Goal: Transaction & Acquisition: Subscribe to service/newsletter

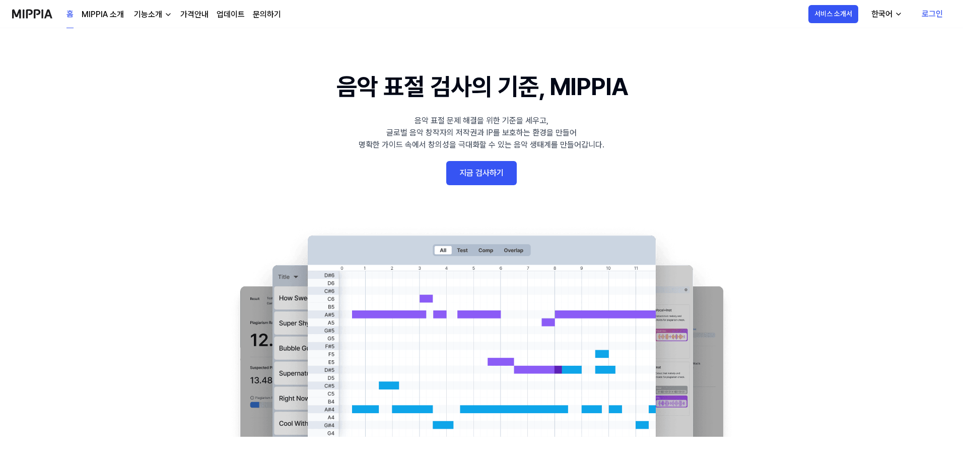
click at [517, 123] on div "음악 표절 문제 해결을 위한 기준을 세우고, 글로벌 음악 창작자의 저작권과 IP를 보호하는 환경을 만들어 명확한 가이드 속에서 창의성을 극대화…" at bounding box center [481, 133] width 246 height 36
click at [851, 21] on button "서비스 소개서" at bounding box center [833, 14] width 50 height 18
click at [139, 14] on div "기능소개" at bounding box center [148, 15] width 32 height 12
click at [143, 33] on link "표절 검사" at bounding box center [151, 37] width 97 height 20
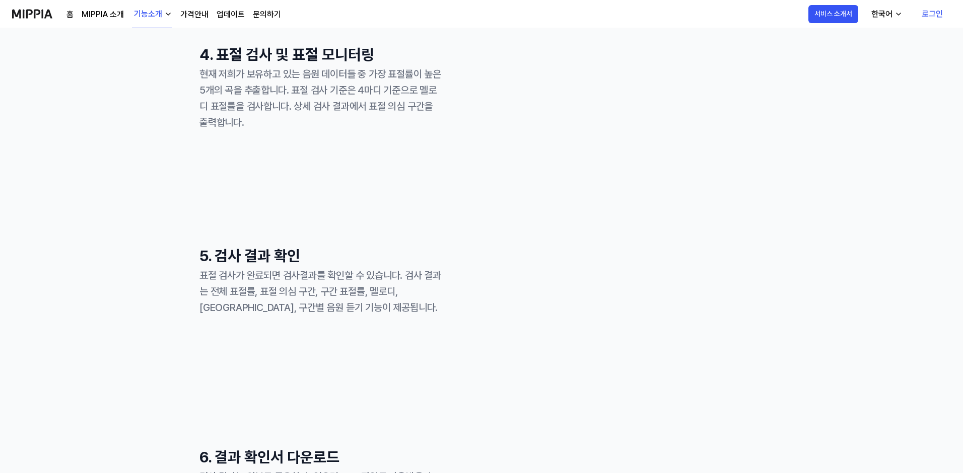
scroll to position [233, 0]
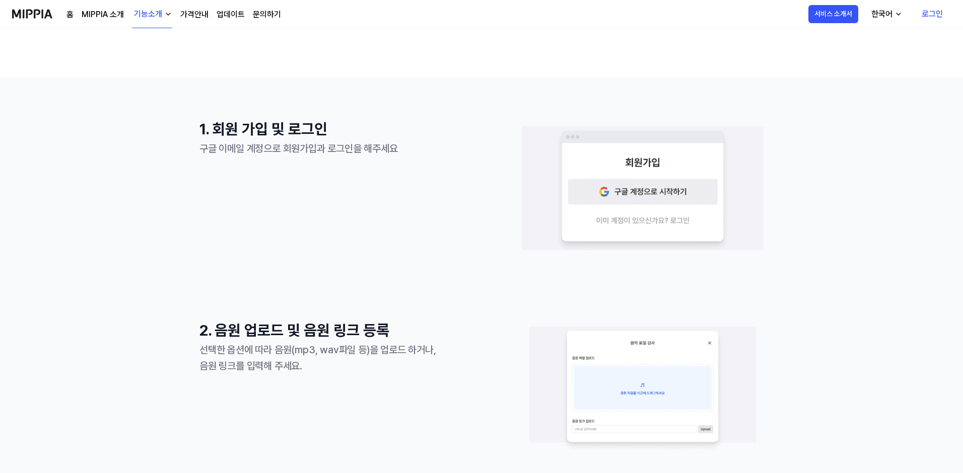
click at [200, 13] on link "가격안내" at bounding box center [194, 15] width 28 height 12
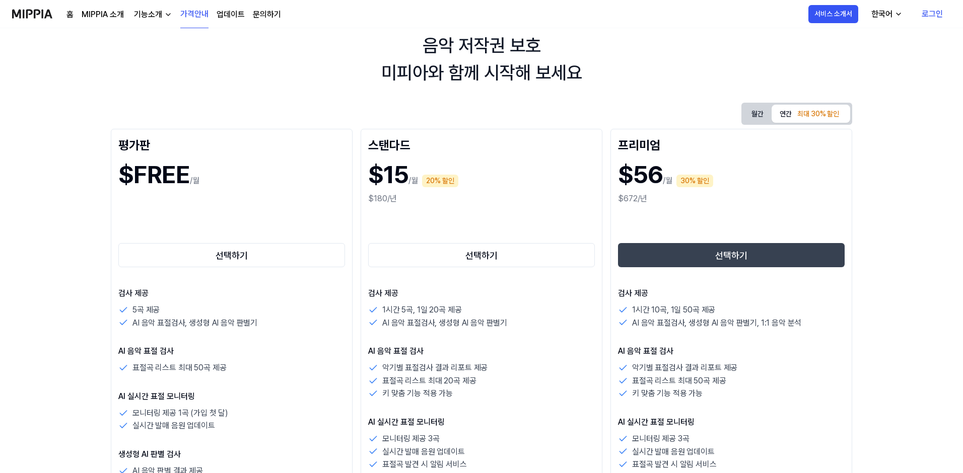
scroll to position [51, 0]
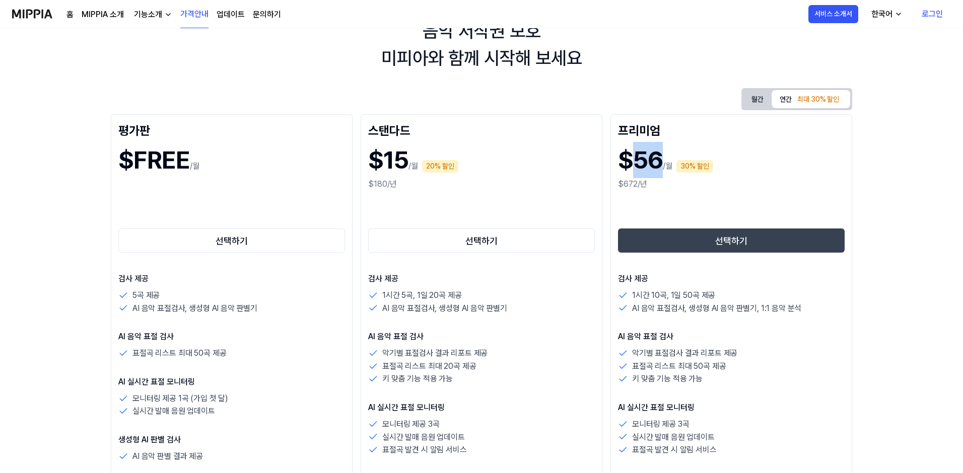
drag, startPoint x: 661, startPoint y: 161, endPoint x: 638, endPoint y: 160, distance: 23.2
click at [638, 160] on h1 "$56" at bounding box center [640, 160] width 45 height 36
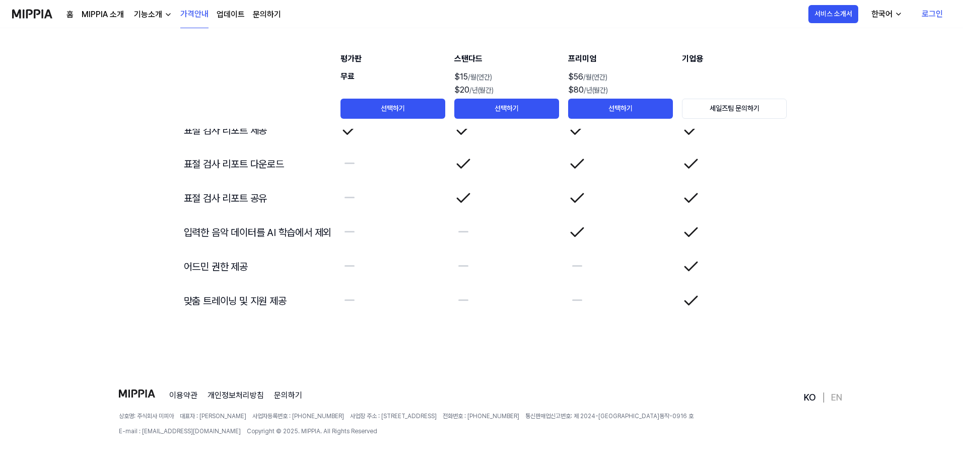
scroll to position [1700, 0]
click at [420, 48] on th "평가판 무료 선택하기" at bounding box center [393, 78] width 106 height 101
click at [420, 42] on th "평가판 무료 선택하기" at bounding box center [393, 78] width 106 height 101
drag, startPoint x: 420, startPoint y: 45, endPoint x: 425, endPoint y: 80, distance: 35.2
click at [425, 80] on th "평가판 무료 선택하기" at bounding box center [393, 78] width 106 height 101
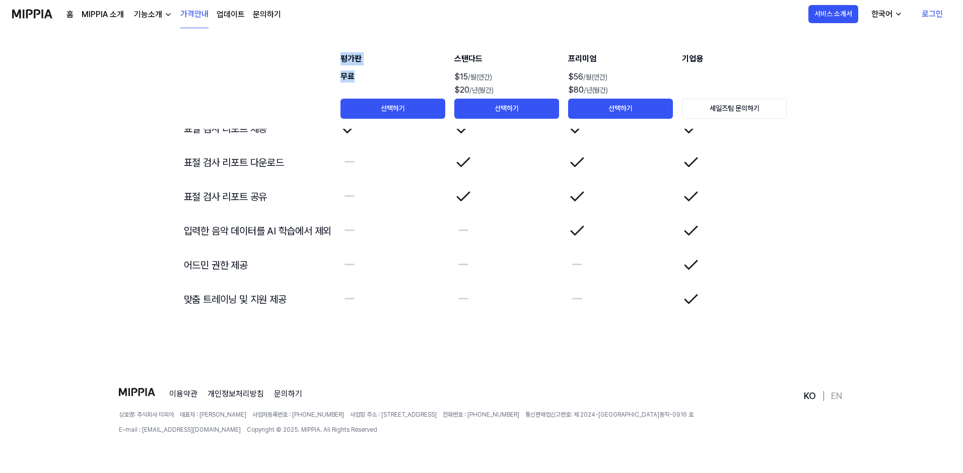
click at [424, 79] on div "무료" at bounding box center [392, 84] width 105 height 28
drag, startPoint x: 401, startPoint y: 81, endPoint x: 340, endPoint y: 50, distance: 68.2
click at [340, 61] on td "부가기능" at bounding box center [482, 59] width 612 height 36
drag, startPoint x: 340, startPoint y: 57, endPoint x: 655, endPoint y: 110, distance: 318.7
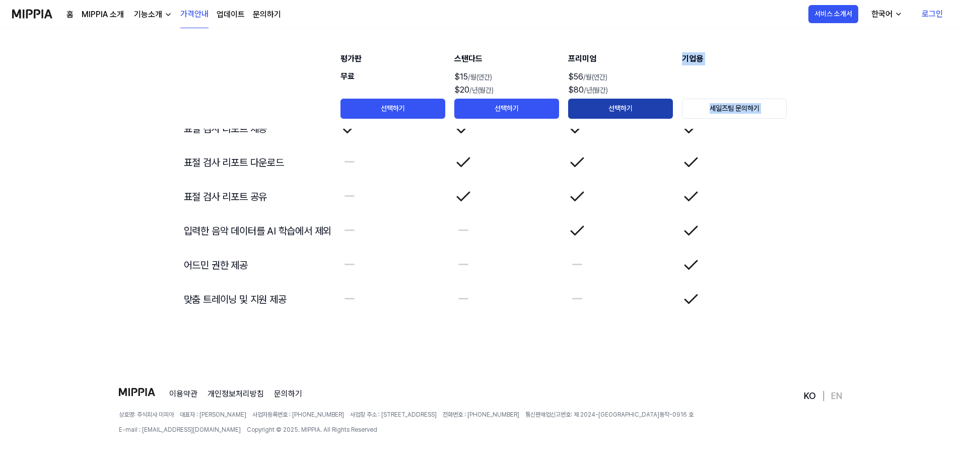
click at [380, 54] on div "평가판" at bounding box center [392, 58] width 105 height 13
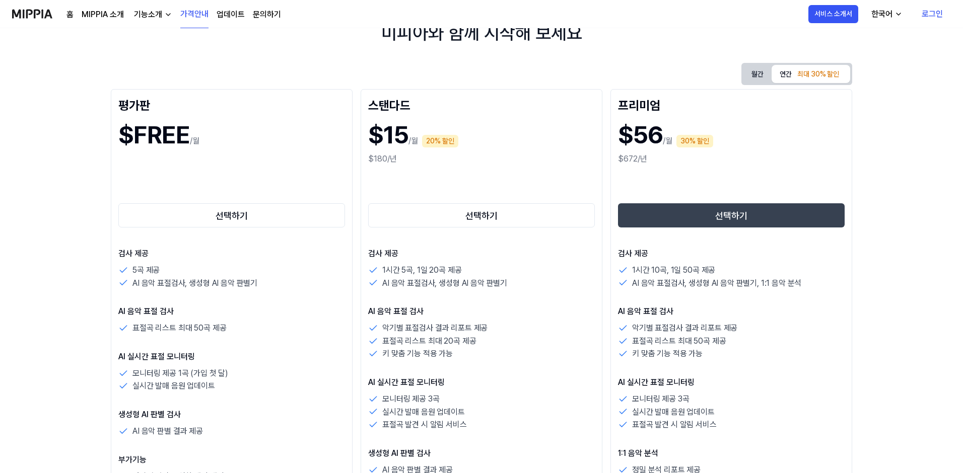
scroll to position [63, 0]
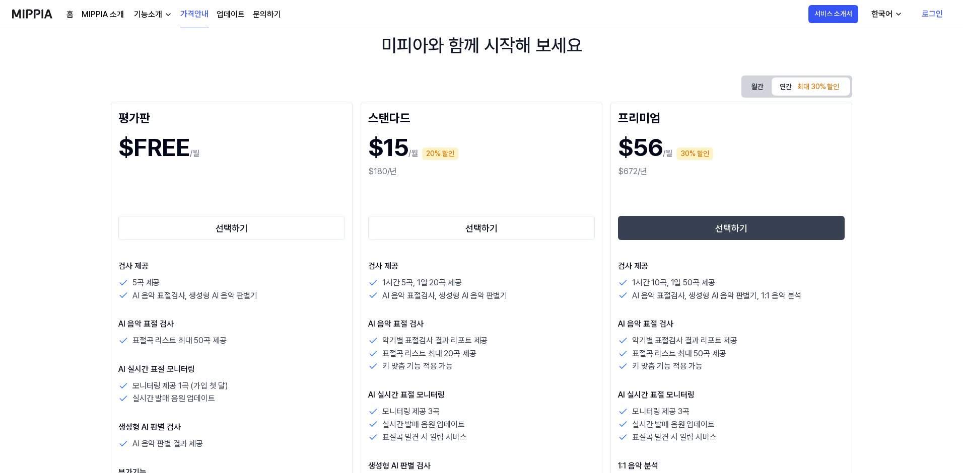
click at [252, 138] on div "$FREE /월" at bounding box center [231, 147] width 227 height 36
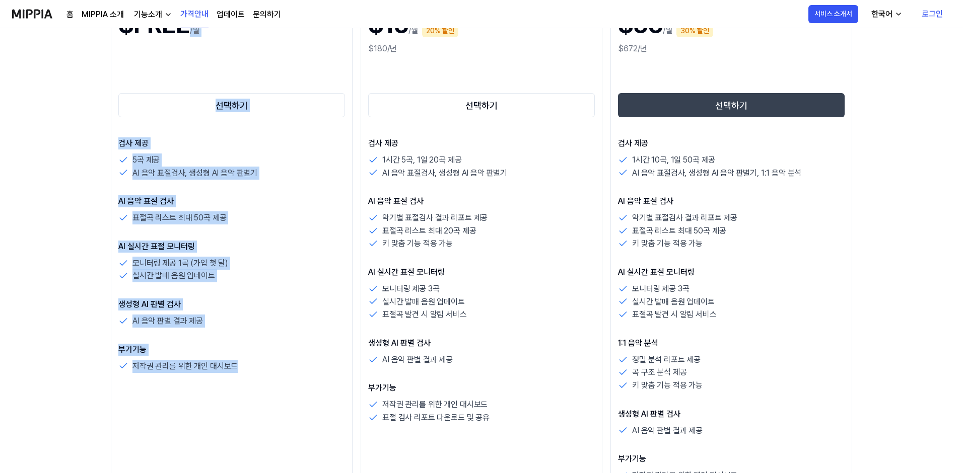
scroll to position [212, 0]
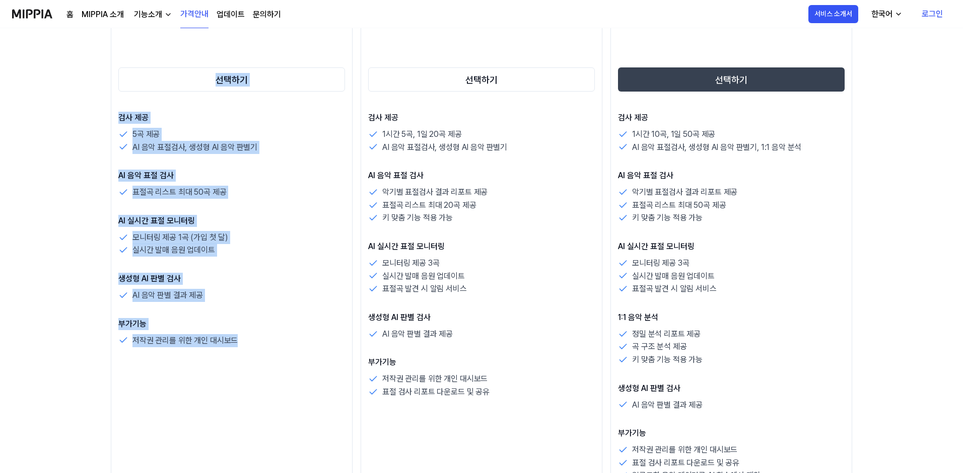
drag, startPoint x: 248, startPoint y: 139, endPoint x: 251, endPoint y: 350, distance: 211.5
click at [251, 350] on div "평가판 $FREE /월 선택하기 검사 제공 5곡 제공 AI 음악 표절검사, 생성형 AI 음악 판별기 AI 음악 표절 검사 표절곡 리스트 최대 …" at bounding box center [232, 222] width 242 height 538
click at [250, 350] on div "평가판 $FREE /월 선택하기 검사 제공 5곡 제공 AI 음악 표절검사, 생성형 AI 음악 판별기 AI 음악 표절 검사 표절곡 리스트 최대 …" at bounding box center [232, 222] width 242 height 538
drag, startPoint x: 249, startPoint y: 349, endPoint x: 119, endPoint y: 118, distance: 265.8
click at [119, 118] on div "평가판 $FREE /월 선택하기 검사 제공 5곡 제공 AI 음악 표절검사, 생성형 AI 음악 판별기 AI 음악 표절 검사 표절곡 리스트 최대 …" at bounding box center [232, 222] width 242 height 538
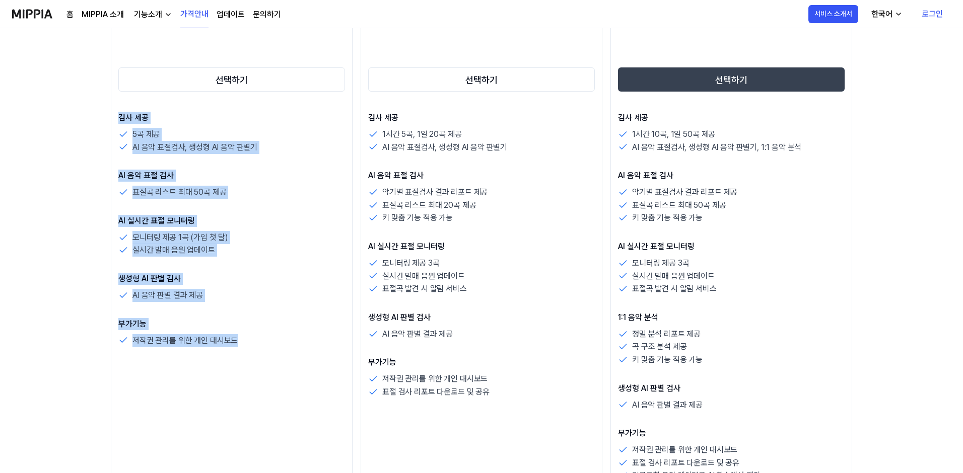
click at [119, 118] on p "검사 제공" at bounding box center [231, 118] width 227 height 12
drag, startPoint x: 119, startPoint y: 118, endPoint x: 242, endPoint y: 352, distance: 264.6
click at [242, 352] on div "평가판 $FREE /월 선택하기 검사 제공 5곡 제공 AI 음악 표절검사, 생성형 AI 음악 판별기 AI 음악 표절 검사 표절곡 리스트 최대 …" at bounding box center [232, 222] width 242 height 538
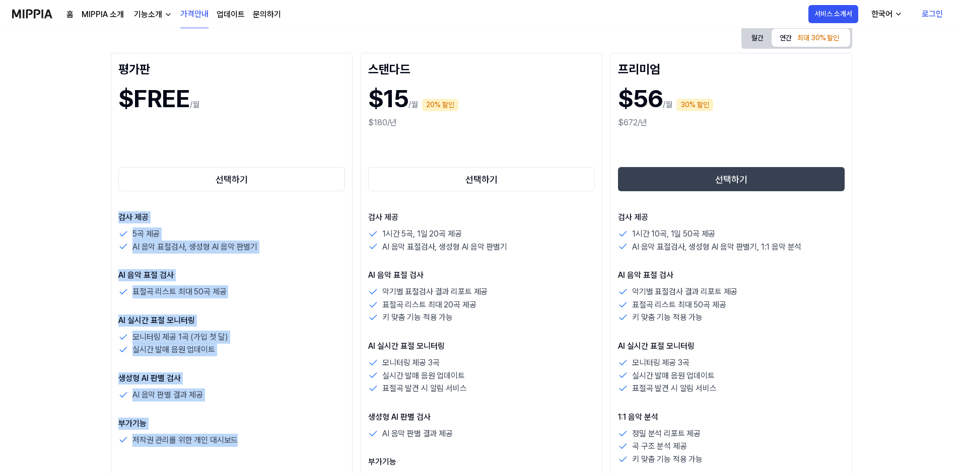
click at [111, 13] on link "MIPPIA 소개" at bounding box center [103, 15] width 42 height 12
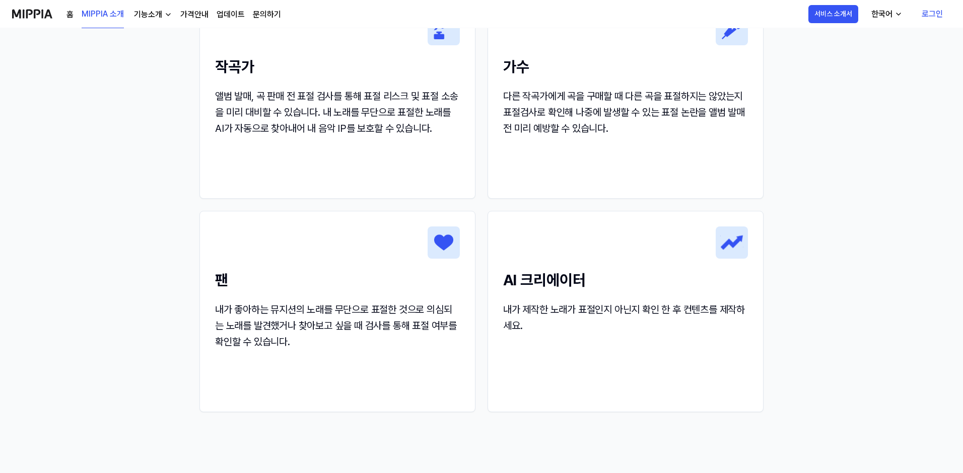
scroll to position [1020, 0]
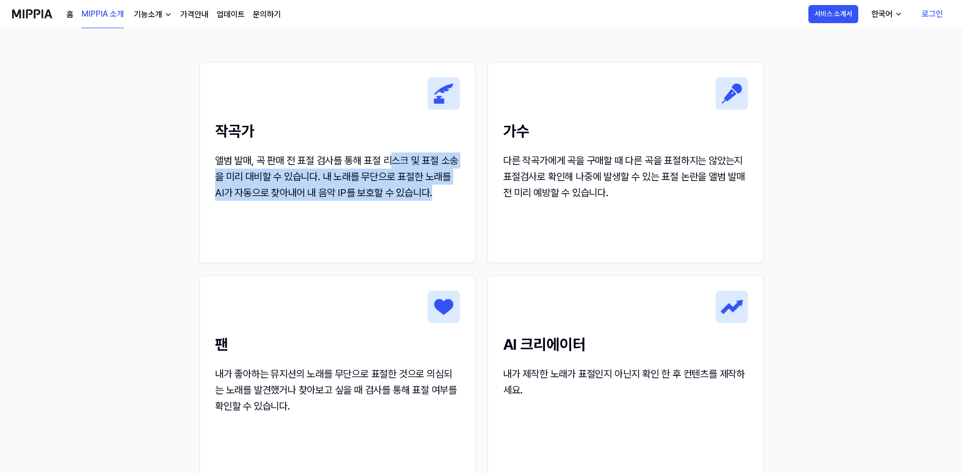
drag, startPoint x: 390, startPoint y: 159, endPoint x: 455, endPoint y: 200, distance: 76.5
click at [455, 200] on div "앨범 발매, 곡 판매 전 표절 검사를 통해 표절 리스크 및 표절 소송을 미리 대비할 수 있습니다. 내 노래를 무단으로 표절한 노래를 AI가 자…" at bounding box center [337, 177] width 245 height 48
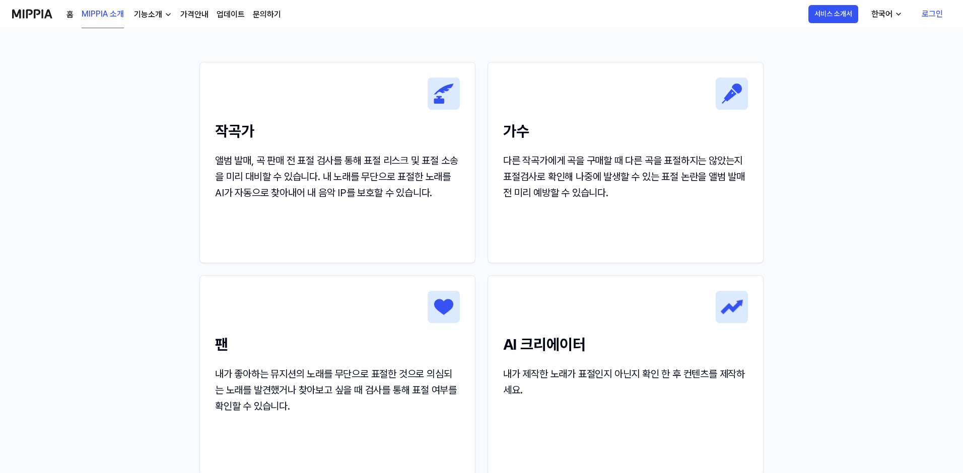
click at [517, 157] on div "다른 작곡가에게 곡을 구매할 때 다른 곡을 표절하지는 않았는지 표절검사로 확인해 나중에 발생할 수 있는 표절 논란을 앨범 발매 전 미리 예방할…" at bounding box center [625, 177] width 245 height 48
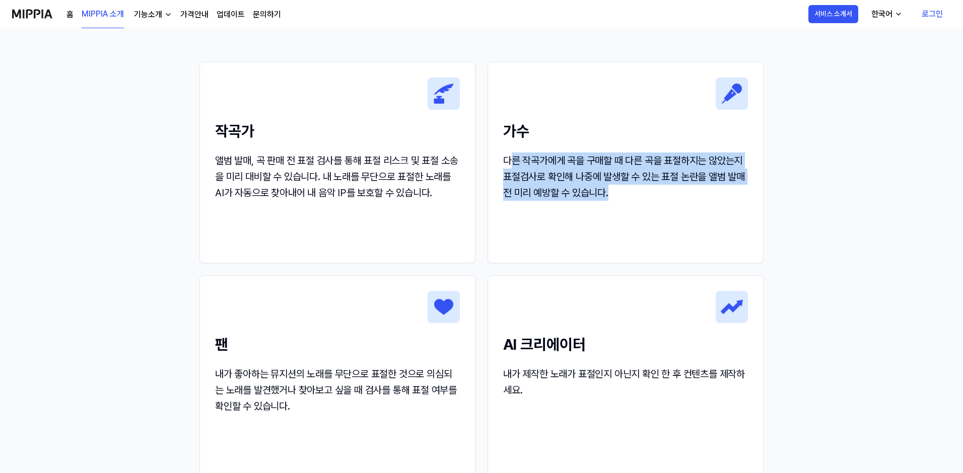
drag, startPoint x: 509, startPoint y: 157, endPoint x: 606, endPoint y: 208, distance: 109.9
click at [606, 208] on div "가수 다른 작곡가에게 곡을 구매할 때 다른 곡을 표절하지는 않았는지 표절검사로 확인해 나중에 발생할 수 있는 표절 논란을 앨범 발매 전 미리 …" at bounding box center [625, 139] width 275 height 154
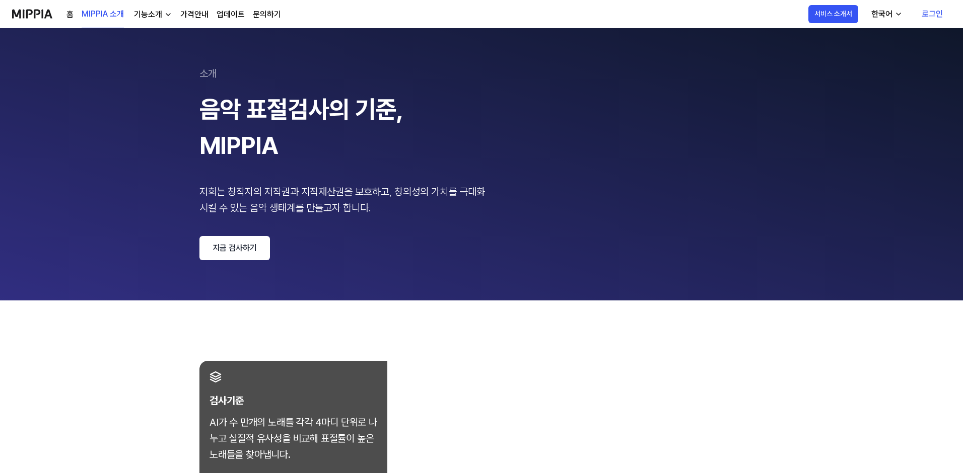
scroll to position [0, 0]
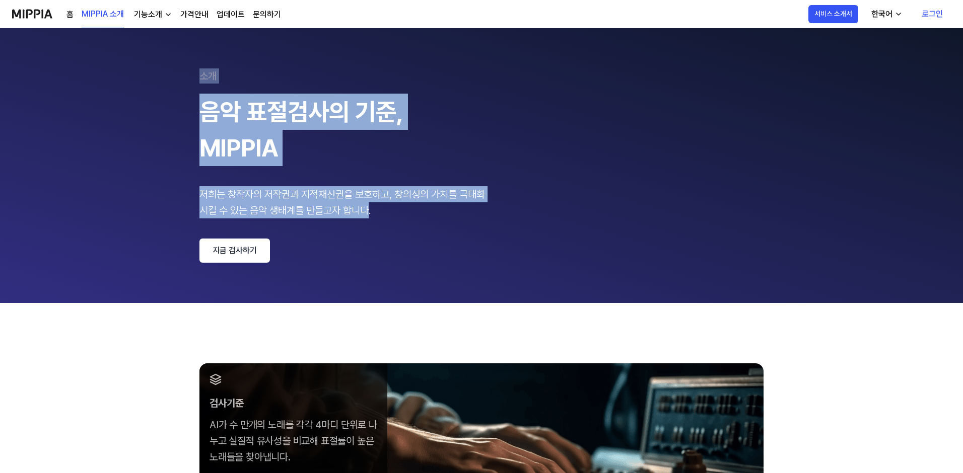
drag, startPoint x: 371, startPoint y: 215, endPoint x: 197, endPoint y: 77, distance: 222.1
click at [197, 77] on 페이지 "소개 음악 표절검사의 기준, MIPPIA 저희는 창작자의 저작권과 지적재산권을 보호하고, 창의성의 가치를 극대화 시킬 수 있는 음악 생태계를 …" at bounding box center [481, 165] width 963 height 275
click at [71, 17] on link "홈" at bounding box center [69, 15] width 7 height 12
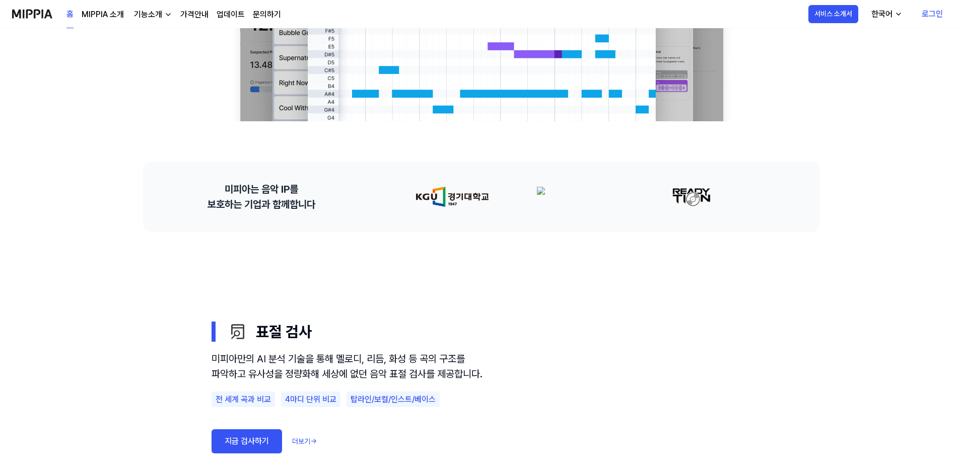
scroll to position [388, 0]
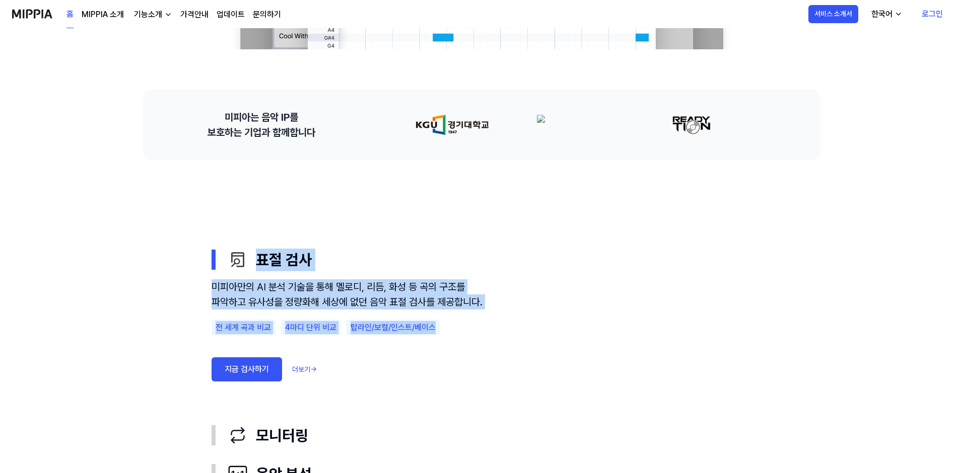
drag, startPoint x: 262, startPoint y: 235, endPoint x: 465, endPoint y: 358, distance: 237.5
click at [465, 358] on use "표절 검사 모니터링 음악 분석 AI 판별기 표절 검사 미피아만의 AI 분석 기술을 통해 멜로디, 리듬, 화성 등 곡의 구조를 파악하고 유사성을…" at bounding box center [481, 386] width 725 height 453
click at [467, 361] on div "미피아만의 AI 분석 기술을 통해 멜로디, 리듬, 화성 등 곡의 구조를 파악하고 유사성을 정량화해 세상에 없던 음악 표절 검사를 제공합니다. …" at bounding box center [347, 343] width 272 height 129
drag, startPoint x: 467, startPoint y: 361, endPoint x: 200, endPoint y: 261, distance: 284.7
click at [200, 261] on div "표절 검사 미피아만의 AI 분석 기술을 통해 멜로디, 리듬, 화성 등 곡의 구조를 파악하고 유사성을 정량화해 세상에 없던 음악 표절 검사를 제…" at bounding box center [481, 387] width 564 height 292
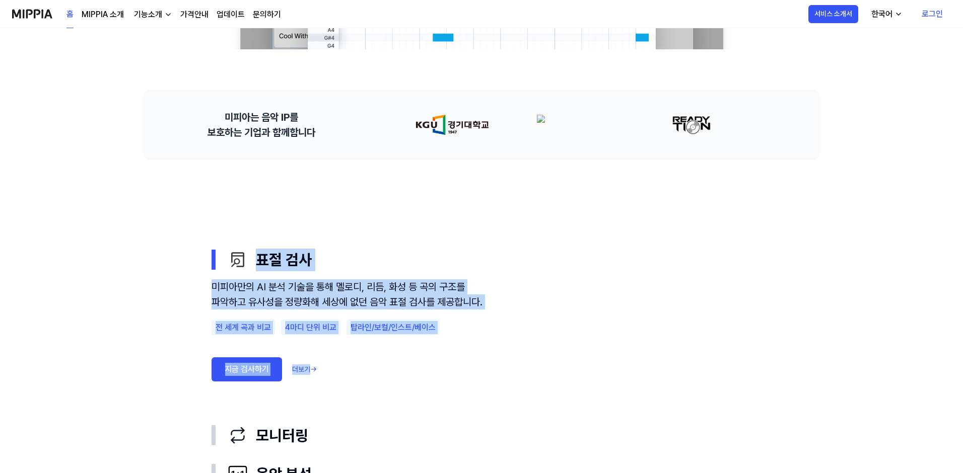
click at [200, 250] on div "표절 검사 미피아만의 AI 분석 기술을 통해 멜로디, 리듬, 화성 등 곡의 구조를 파악하고 유사성을 정량화해 세상에 없던 음악 표절 검사를 제…" at bounding box center [481, 387] width 564 height 292
drag, startPoint x: 201, startPoint y: 250, endPoint x: 448, endPoint y: 350, distance: 266.0
click at [446, 351] on div "표절 검사 미피아만의 AI 분석 기술을 통해 멜로디, 리듬, 화성 등 곡의 구조를 파악하고 유사성을 정량화해 세상에 없던 음악 표절 검사를 제…" at bounding box center [481, 387] width 564 height 292
click at [455, 336] on div "전 세계 곡과 비교 4마디 단위 비교 탑라인/보컬/인스트/베이스" at bounding box center [347, 328] width 272 height 16
drag, startPoint x: 456, startPoint y: 344, endPoint x: 222, endPoint y: 238, distance: 257.3
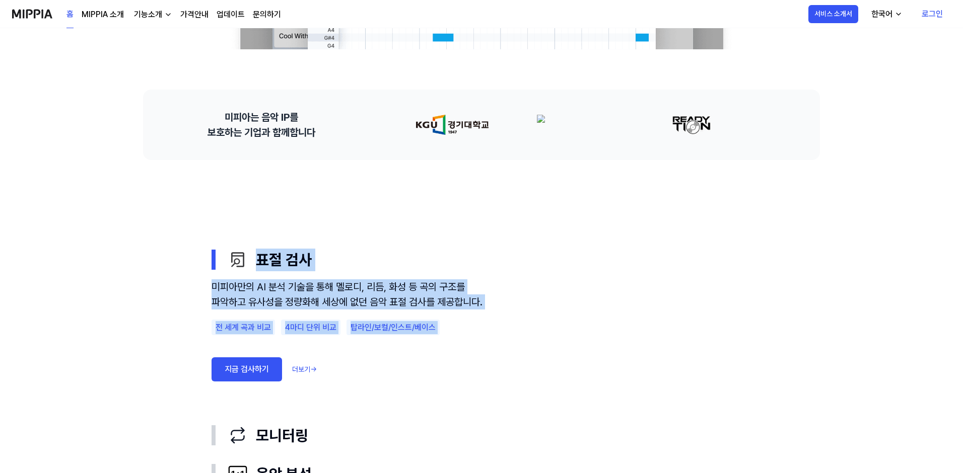
click at [222, 238] on use "표절 검사 모니터링 음악 분석 AI 판별기 표절 검사 미피아만의 AI 분석 기술을 통해 멜로디, 리듬, 화성 등 곡의 구조를 파악하고 유사성을…" at bounding box center [481, 386] width 725 height 453
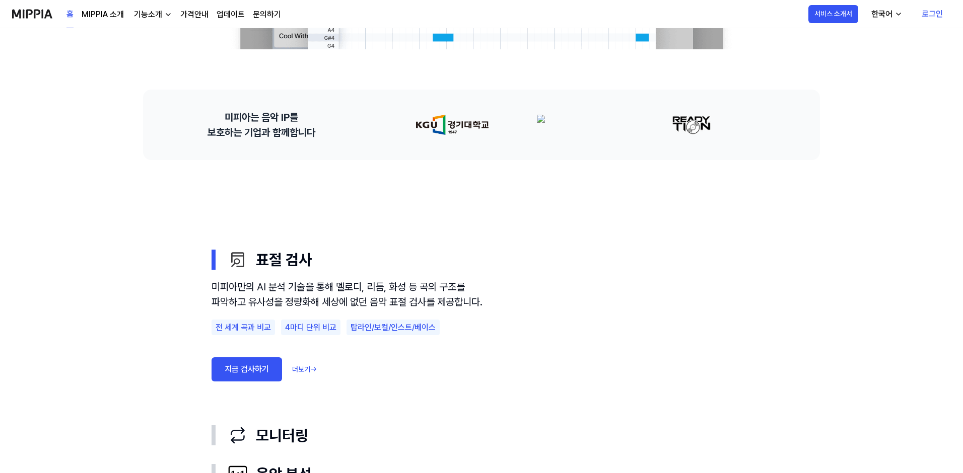
click at [220, 210] on use "표절 검사 모니터링 음악 분석 AI 판별기 표절 검사 미피아만의 AI 분석 기술을 통해 멜로디, 리듬, 화성 등 곡의 구조를 파악하고 유사성을…" at bounding box center [481, 386] width 725 height 453
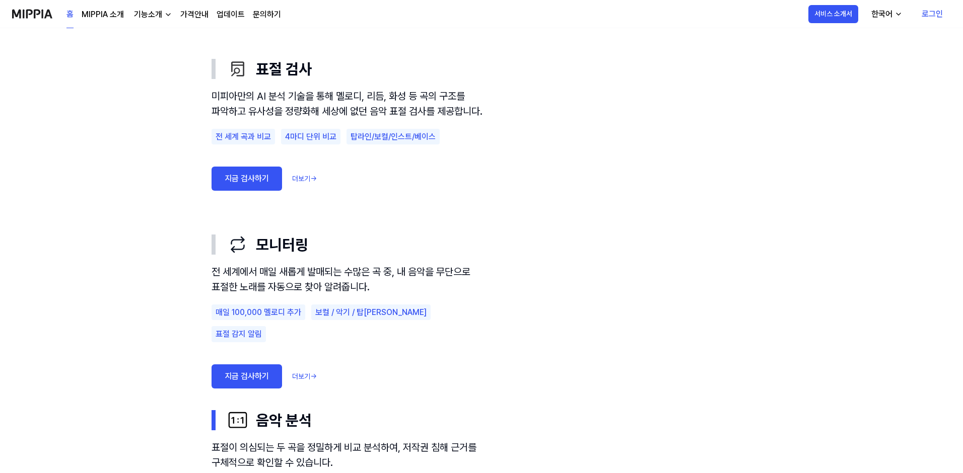
scroll to position [580, 0]
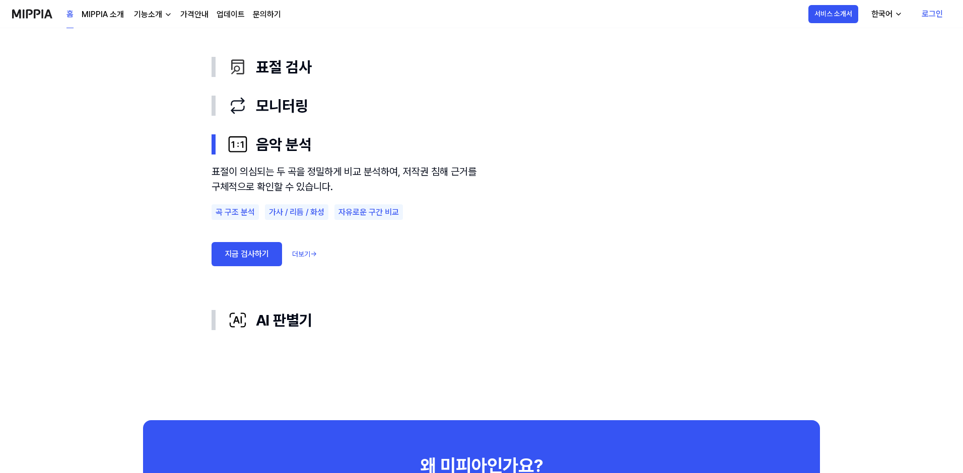
drag, startPoint x: 764, startPoint y: 146, endPoint x: 397, endPoint y: 300, distance: 397.6
click at [404, 297] on use "표절 검사 모니터링 음악 분석 AI 판별기 표절 검사 모니터링 음악 분석 표절이 의심되는 두 곡을 정밀하게 비교 분석하여, 저작권 침해 근거를…" at bounding box center [481, 193] width 725 height 453
click at [396, 300] on div "표절이 의심되는 두 곡을 정밀하게 비교 분석하여, 저작권 침해 근거를 구체적으로 확인할 수 있습니다. 곡 구조 분석 가사 / 리듬 / 화성 자…" at bounding box center [481, 232] width 540 height 137
drag, startPoint x: 378, startPoint y: 325, endPoint x: 236, endPoint y: 105, distance: 261.7
click at [237, 105] on div "표절 검사 모니터링 음악 분석 표절이 의심되는 두 곡을 정밀하게 비교 분석하여, 저작권 침해 근거를 구체적으로 확인할 수 있습니다. 곡 구조 …" at bounding box center [481, 194] width 540 height 292
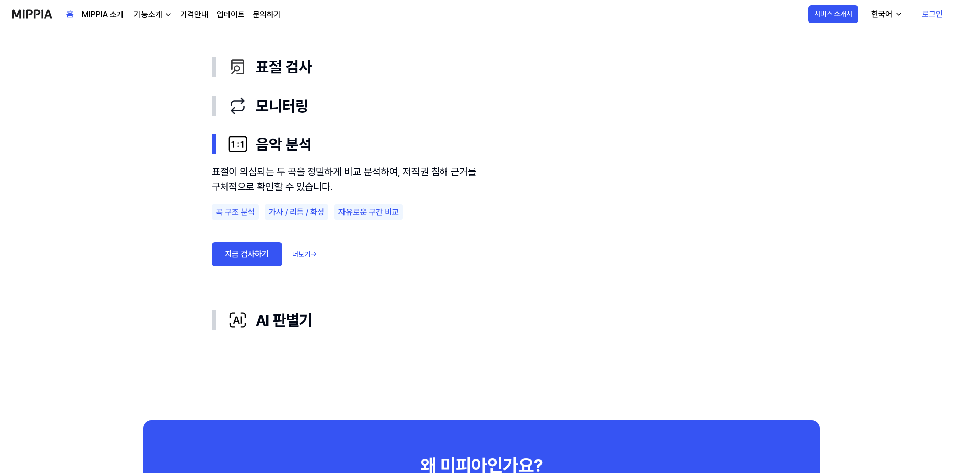
click at [189, 67] on use "표절 검사 모니터링 음악 분석 AI 판별기 표절 검사 모니터링 음악 분석 표절이 의심되는 두 곡을 정밀하게 비교 분석하여, 저작권 침해 근거를…" at bounding box center [481, 193] width 725 height 453
click at [213, 71] on div "button" at bounding box center [213, 67] width 4 height 20
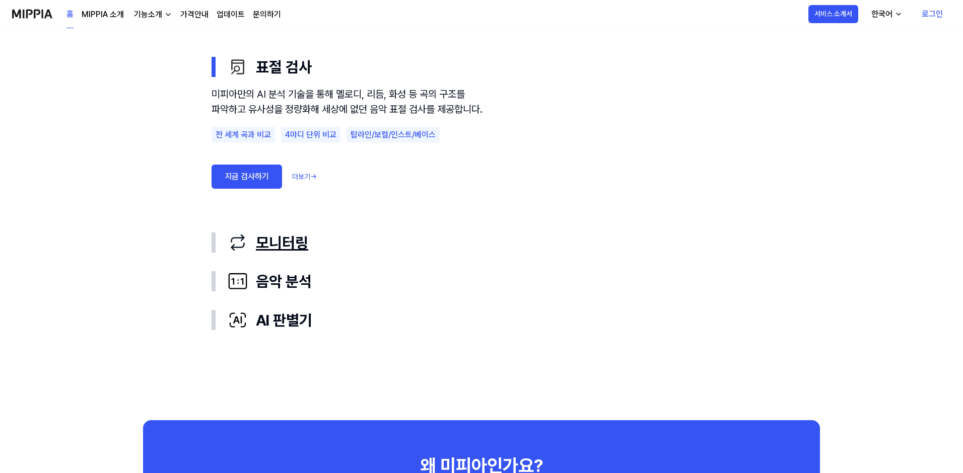
click at [213, 236] on div "button" at bounding box center [213, 243] width 4 height 20
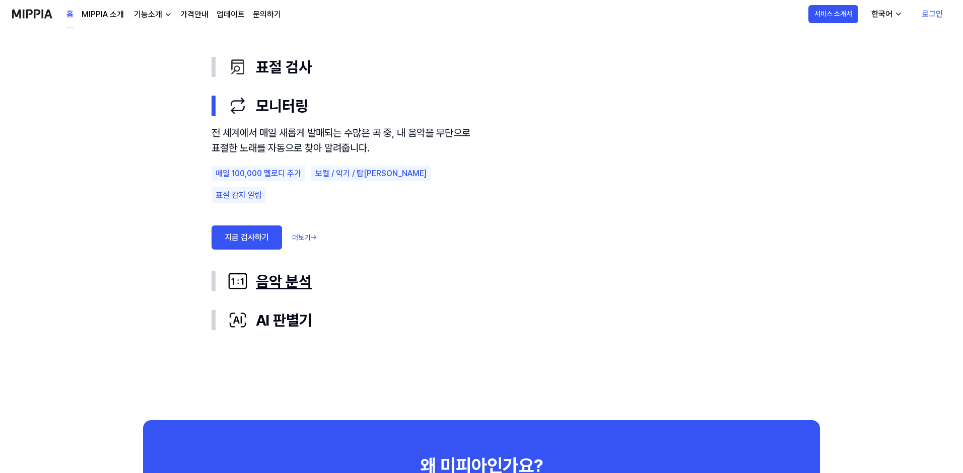
click at [211, 279] on div "button" at bounding box center [213, 281] width 4 height 20
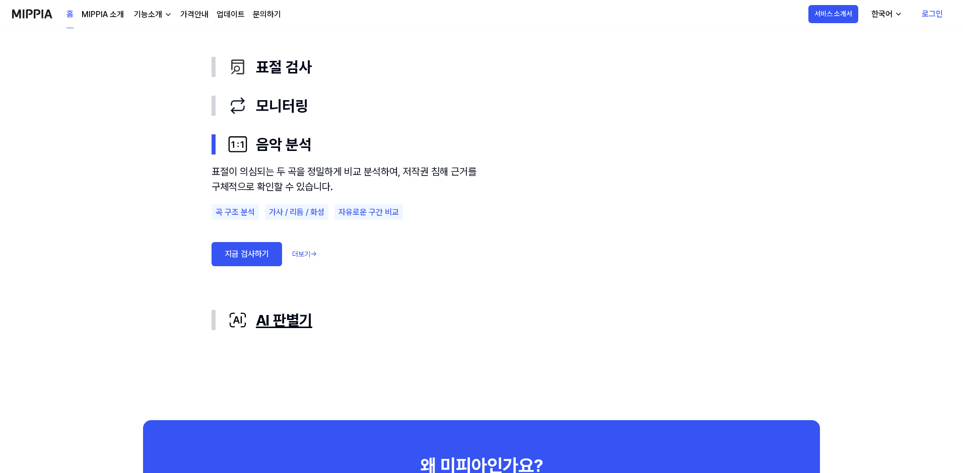
click at [215, 321] on div "button" at bounding box center [213, 320] width 4 height 20
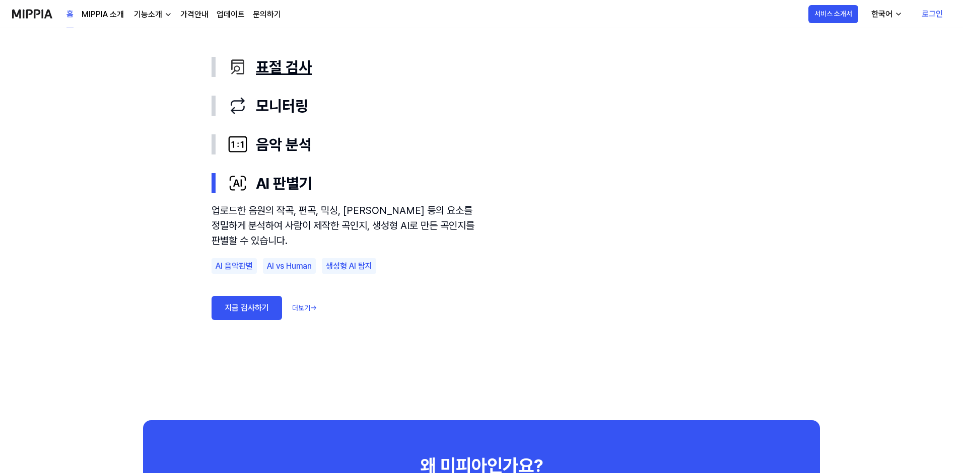
drag, startPoint x: 384, startPoint y: 307, endPoint x: 242, endPoint y: 52, distance: 291.6
click at [242, 52] on div "표절 검사 모니터링 음악 분석 AI 판별기 업로드한 음원의 작곡, 편곡, 믹싱, 마스터링 등의 요소를 정밀하게 분석하여 사람이 제작한 곡인지,…" at bounding box center [481, 194] width 540 height 292
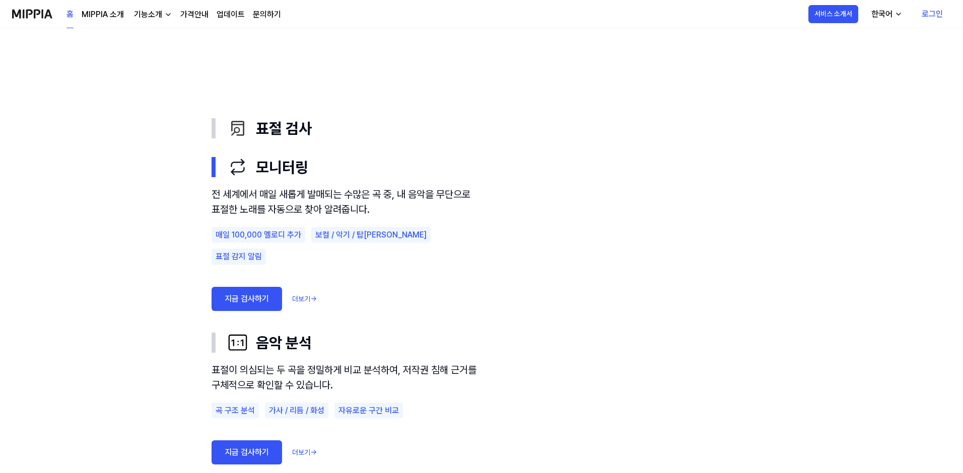
scroll to position [438, 0]
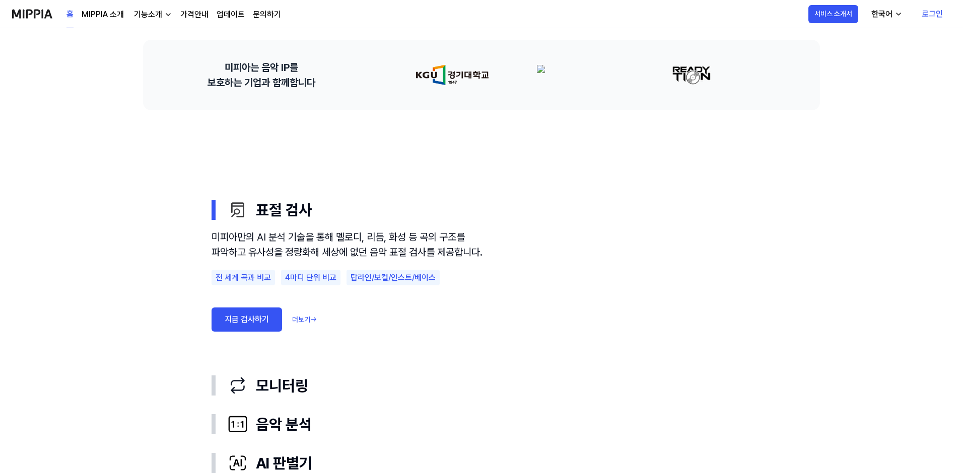
click at [455, 150] on use "표절 검사 모니터링 음악 분석 AI 판별기 표절 검사 미피아만의 AI 분석 기술을 통해 멜로디, 리듬, 화성 등 곡의 구조를 파악하고 유사성을…" at bounding box center [481, 336] width 725 height 453
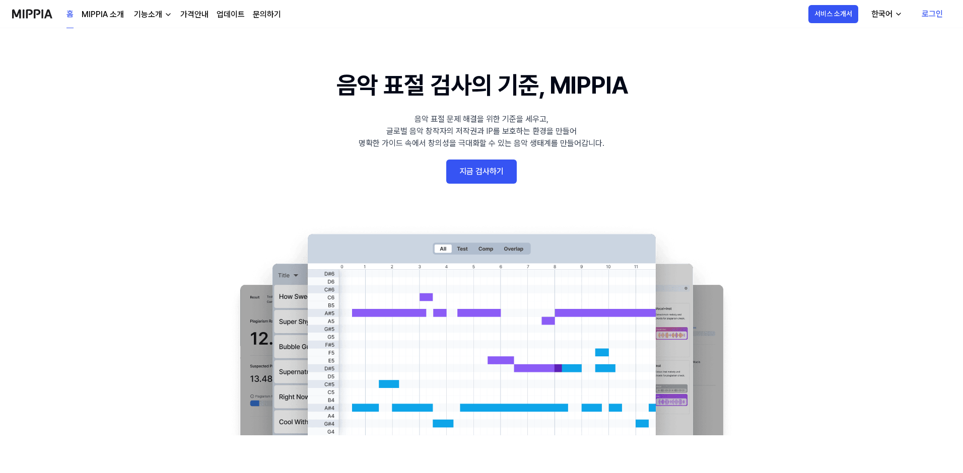
scroll to position [0, 0]
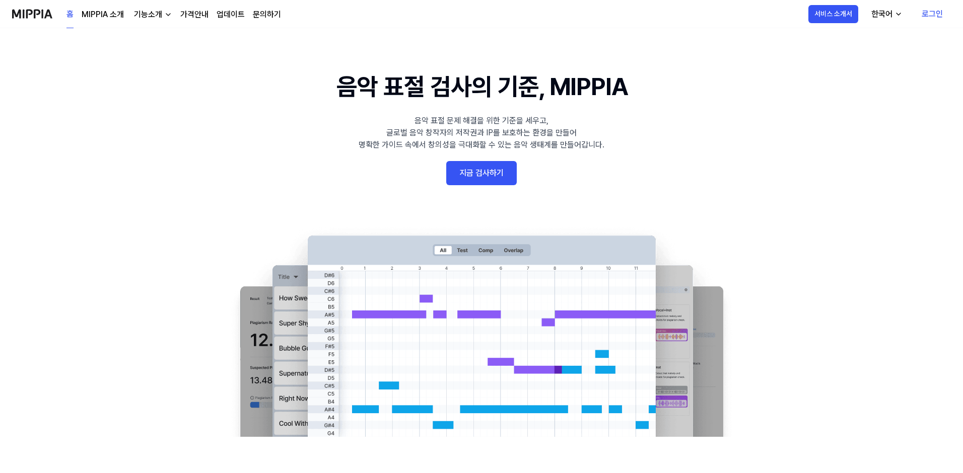
click at [110, 16] on link "MIPPIA 소개" at bounding box center [103, 15] width 42 height 12
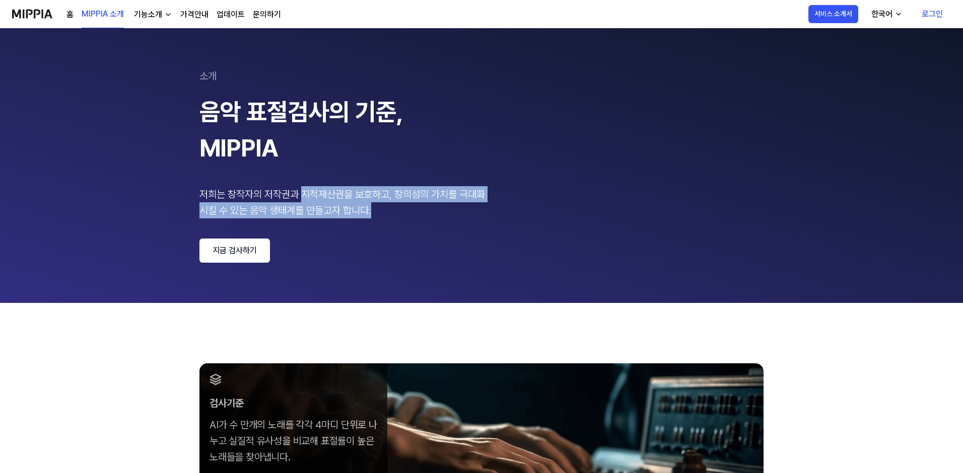
drag, startPoint x: 305, startPoint y: 191, endPoint x: 441, endPoint y: 219, distance: 138.3
click at [441, 219] on div "소개 음악 표절검사의 기준, MIPPIA 저희는 창작자의 저작권과 지적재산권을 보호하고, 창의성의 가치를 극대화 시킬 수 있는 음악 생태계를 …" at bounding box center [481, 165] width 564 height 194
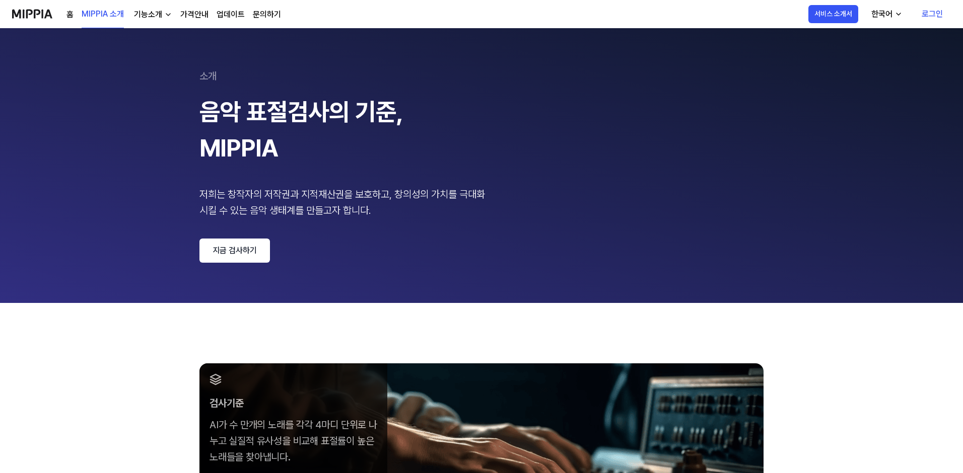
click at [439, 225] on div "소개 음악 표절검사의 기준, MIPPIA 저희는 창작자의 저작권과 지적재산권을 보호하고, 창의성의 가치를 극대화 시킬 수 있는 음악 생태계를 …" at bounding box center [481, 165] width 564 height 194
drag, startPoint x: 399, startPoint y: 221, endPoint x: 406, endPoint y: 237, distance: 18.0
click at [406, 237] on div "소개 음악 표절검사의 기준, MIPPIA 저희는 창작자의 저작권과 지적재산권을 보호하고, 창의성의 가치를 극대화 시킬 수 있는 음악 생태계를 …" at bounding box center [481, 165] width 564 height 194
drag, startPoint x: 406, startPoint y: 237, endPoint x: 413, endPoint y: 224, distance: 14.6
click at [406, 237] on div "소개 음악 표절검사의 기준, MIPPIA 저희는 창작자의 저작권과 지적재산권을 보호하고, 창의성의 가치를 극대화 시킬 수 있는 음악 생태계를 …" at bounding box center [481, 165] width 564 height 194
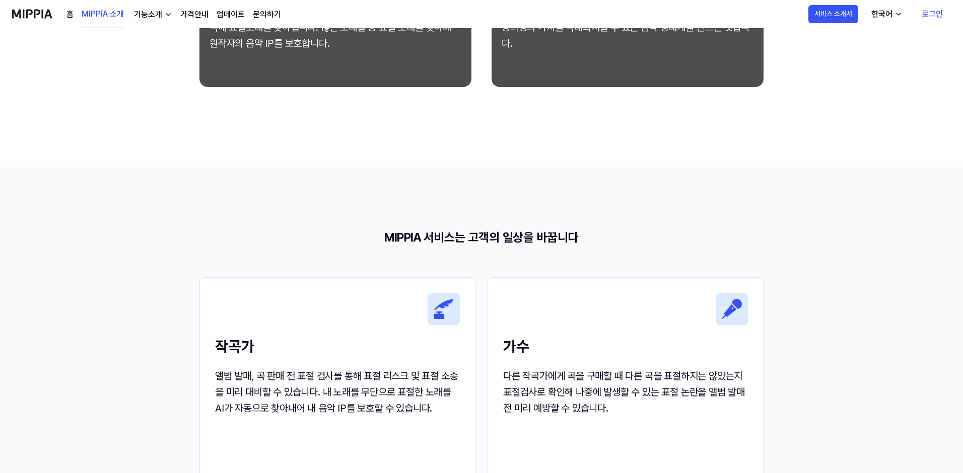
scroll to position [879, 0]
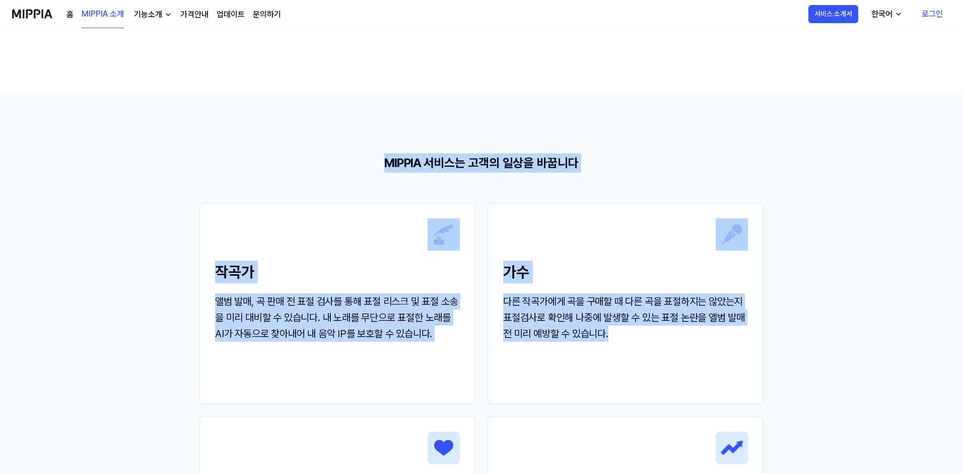
drag, startPoint x: 380, startPoint y: 163, endPoint x: 746, endPoint y: 350, distance: 410.9
click at [750, 347] on div "MIPPIA 서비스는 고객의 일상을 바꿉니다 작곡가 앨범 발매, 곡 판매 전 표절 검사를 통해 표절 리스크 및 표절 소송을 미리 대비할 수 있…" at bounding box center [481, 386] width 564 height 464
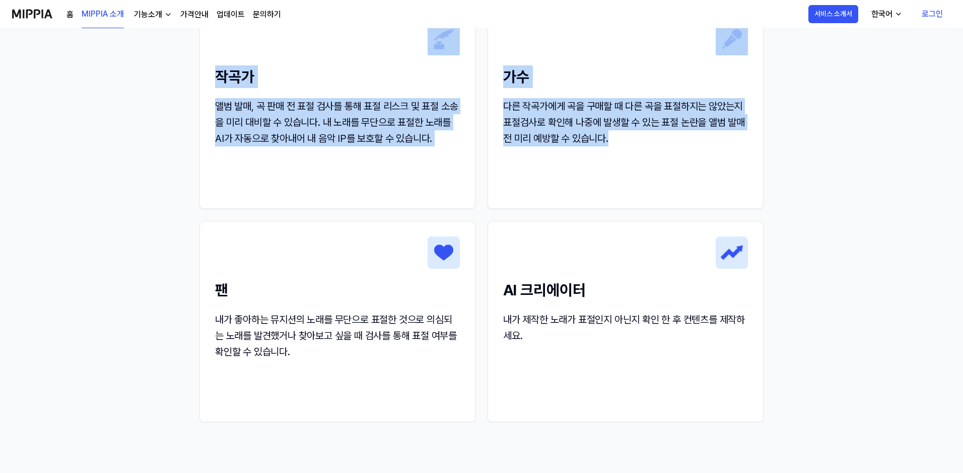
scroll to position [1168, 0]
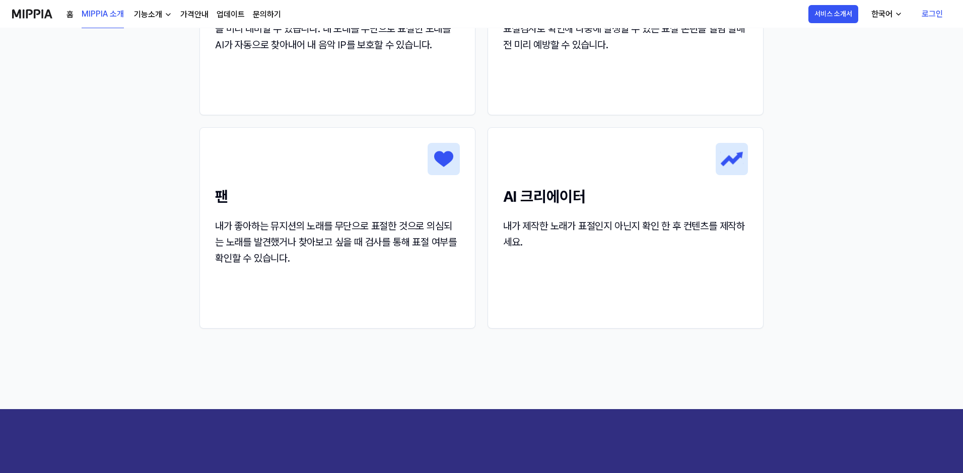
click at [592, 273] on div "AI 크리에이터 내가 제작한 노래가 표절인지 아닌지 확인 한 후 컨텐츠를 제작하세요." at bounding box center [625, 227] width 276 height 201
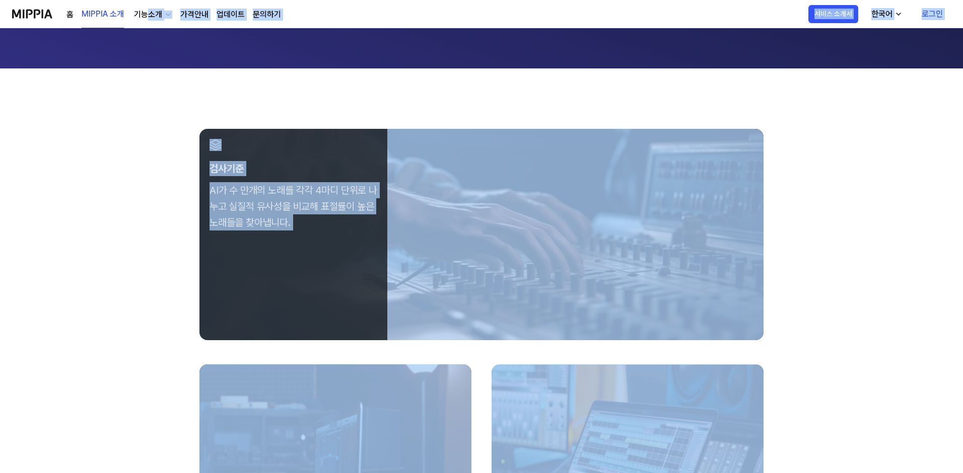
scroll to position [222, 0]
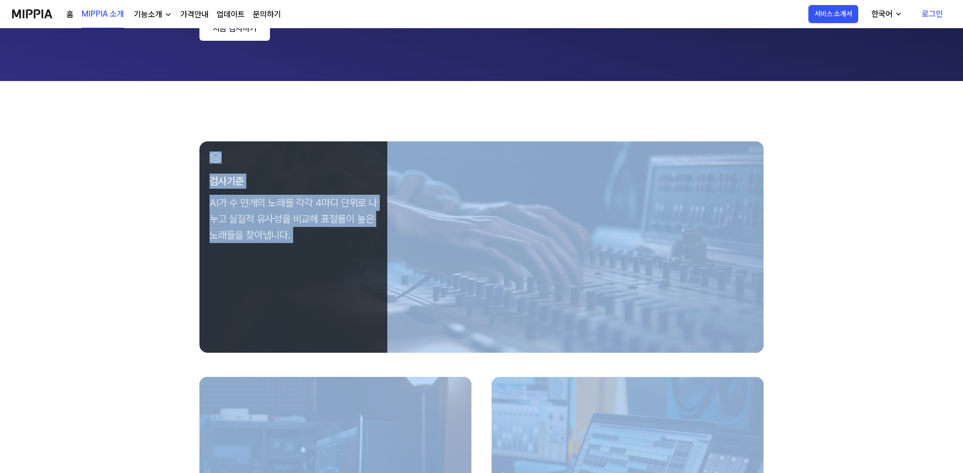
drag, startPoint x: 610, startPoint y: 295, endPoint x: 211, endPoint y: 152, distance: 423.0
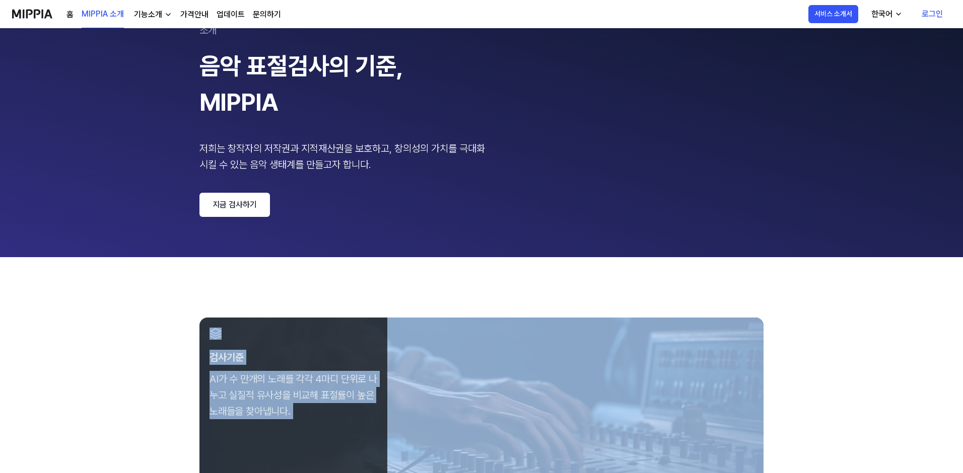
scroll to position [0, 0]
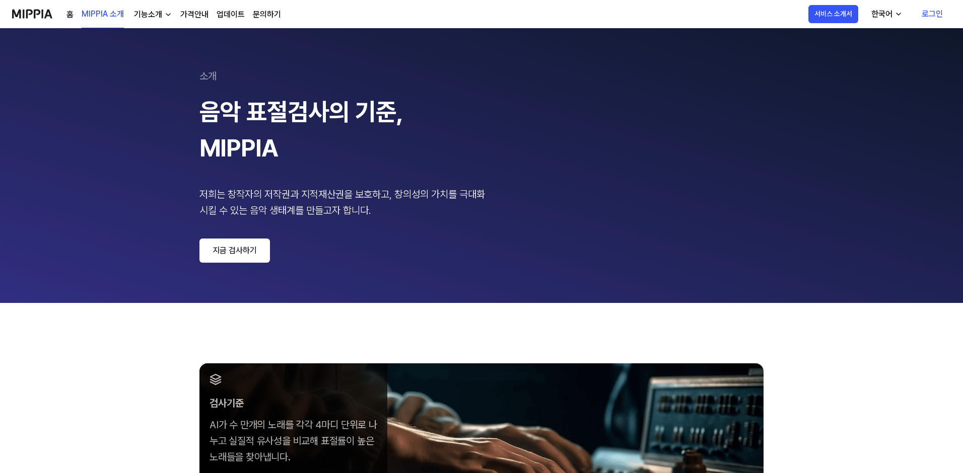
click at [311, 151] on div "음악 표절검사의 기준, MIPPIA" at bounding box center [345, 130] width 292 height 72
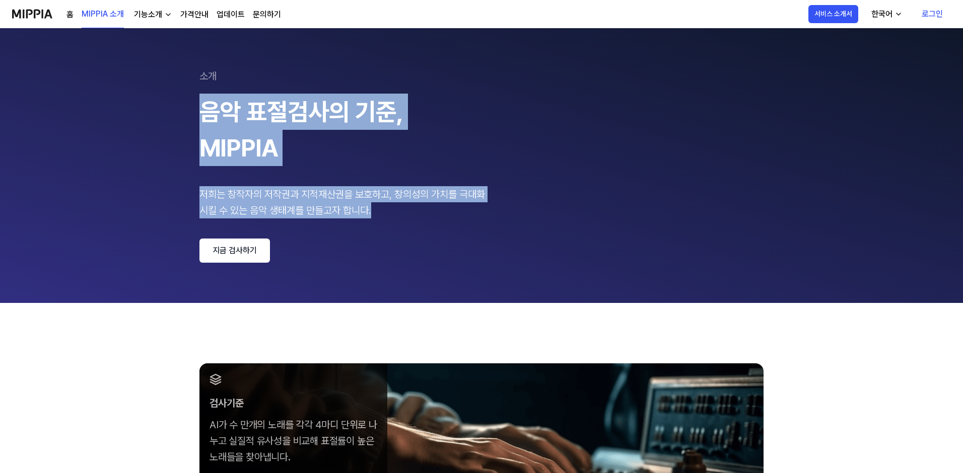
drag, startPoint x: 198, startPoint y: 105, endPoint x: 441, endPoint y: 299, distance: 310.2
click at [440, 299] on 페이지 "소개 음악 표절검사의 기준, MIPPIA 저희는 창작자의 저작권과 지적재산권을 보호하고, 창의성의 가치를 극대화 시킬 수 있는 음악 생태계를 …" at bounding box center [481, 165] width 963 height 275
click at [146, 13] on div "기능소개" at bounding box center [148, 15] width 32 height 12
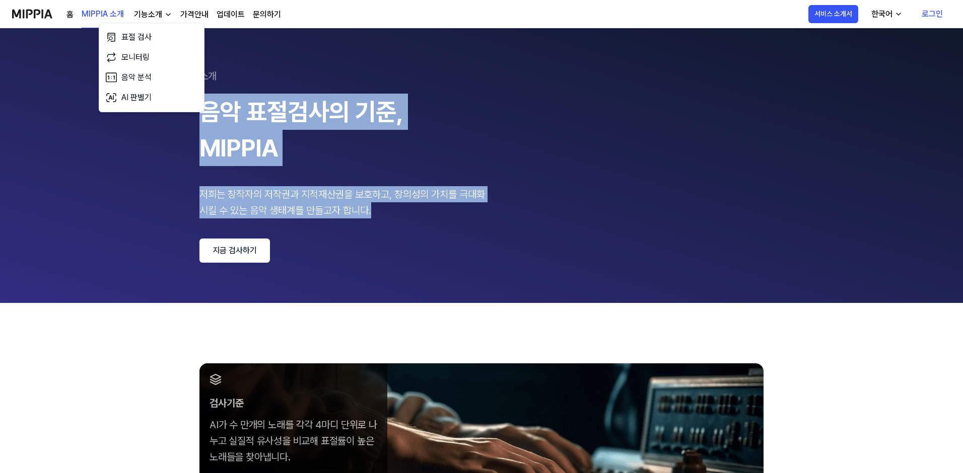
click at [195, 10] on link "가격안내" at bounding box center [194, 15] width 28 height 12
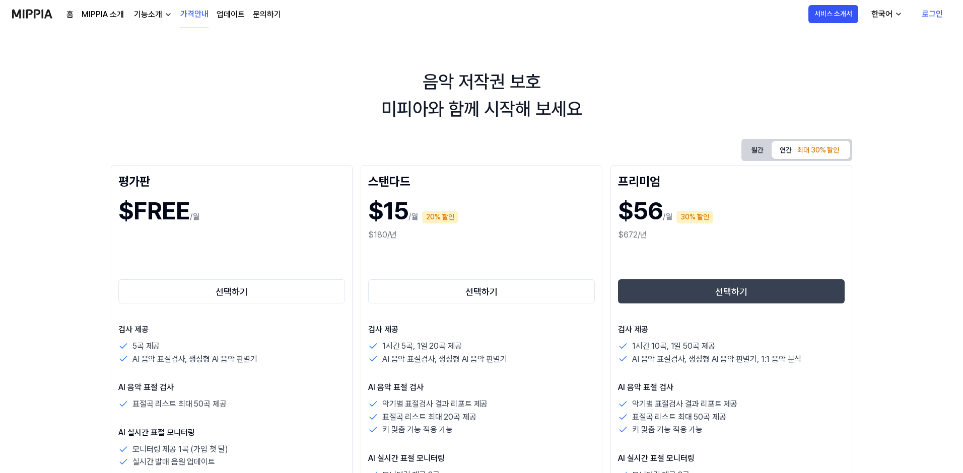
click at [228, 16] on link "업데이트" at bounding box center [230, 15] width 28 height 12
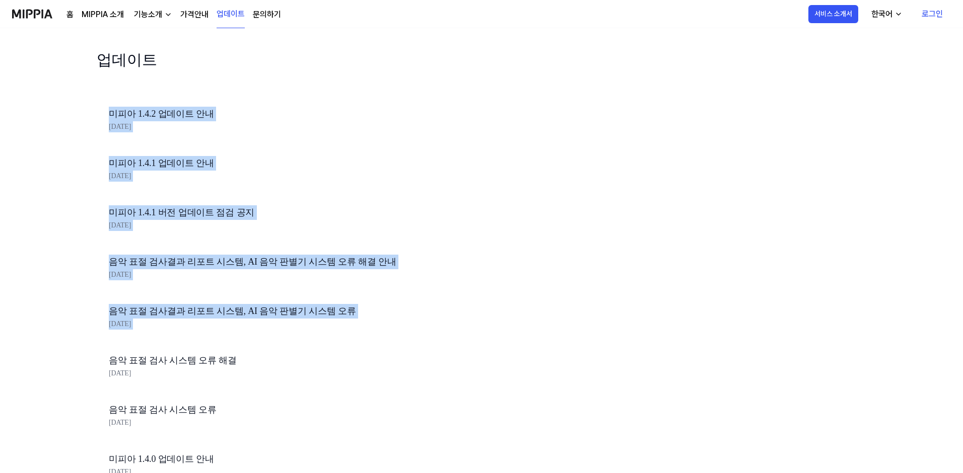
drag, startPoint x: 187, startPoint y: 132, endPoint x: 338, endPoint y: 343, distance: 259.2
click at [338, 343] on div "업데이트 미피아 1.4.2 업데이트 안내 [DATE] 미피아 1.4.1 업데이트 안내 [DATE] 미피아 1.4.1 버전 업데이트 점검 공지 …" at bounding box center [280, 356] width 367 height 617
click at [282, 196] on div "미피아 1.4.1 버전 업데이트 점검 공지 [DATE]" at bounding box center [280, 219] width 367 height 49
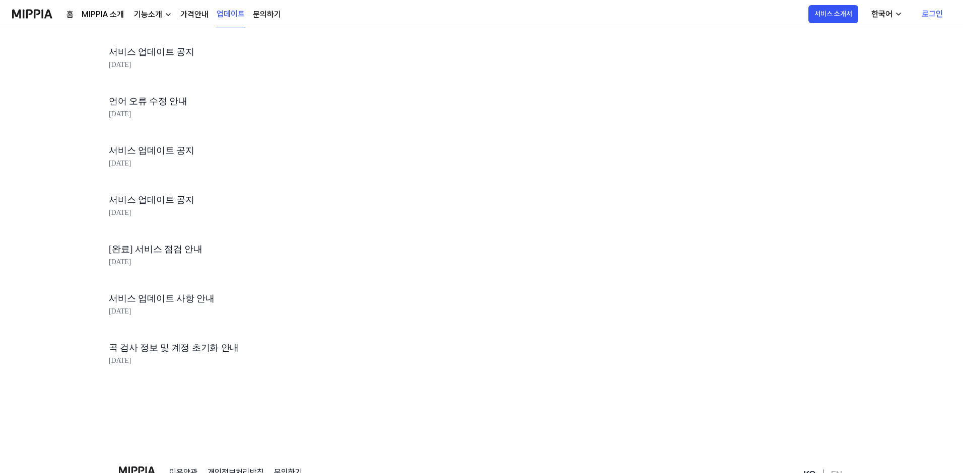
scroll to position [2213, 0]
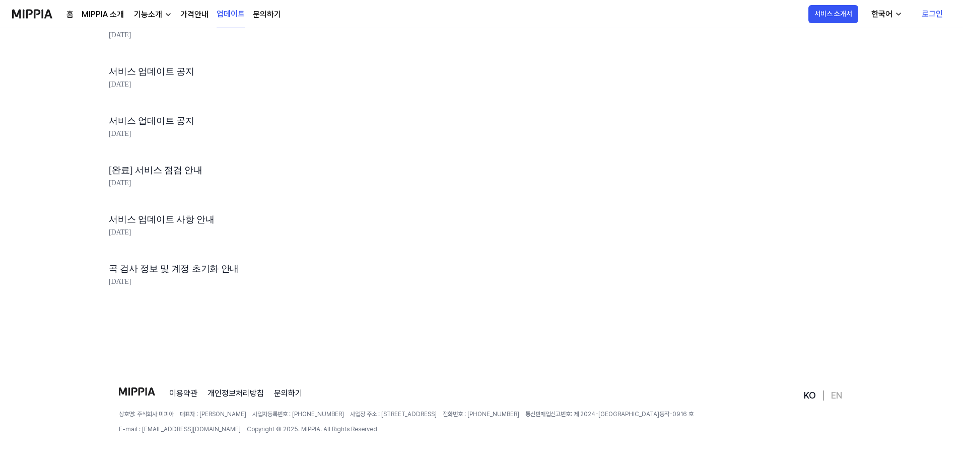
drag, startPoint x: 205, startPoint y: 284, endPoint x: 113, endPoint y: 146, distance: 166.3
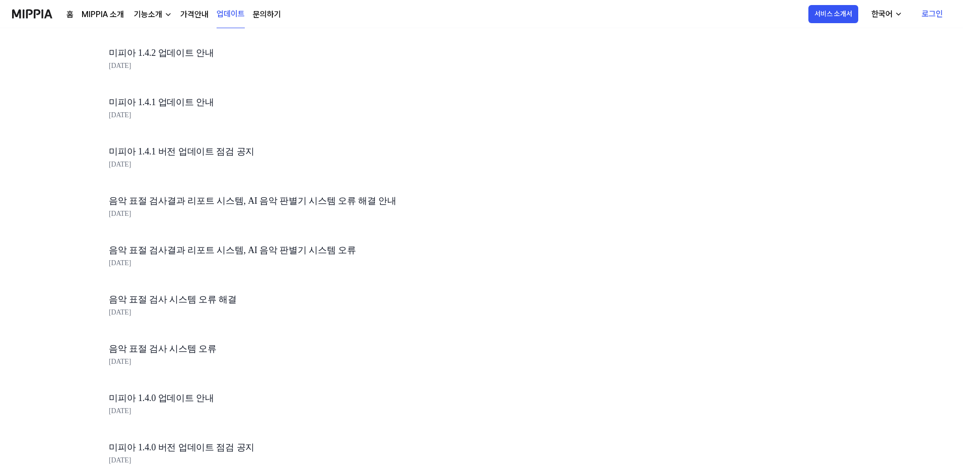
scroll to position [0, 0]
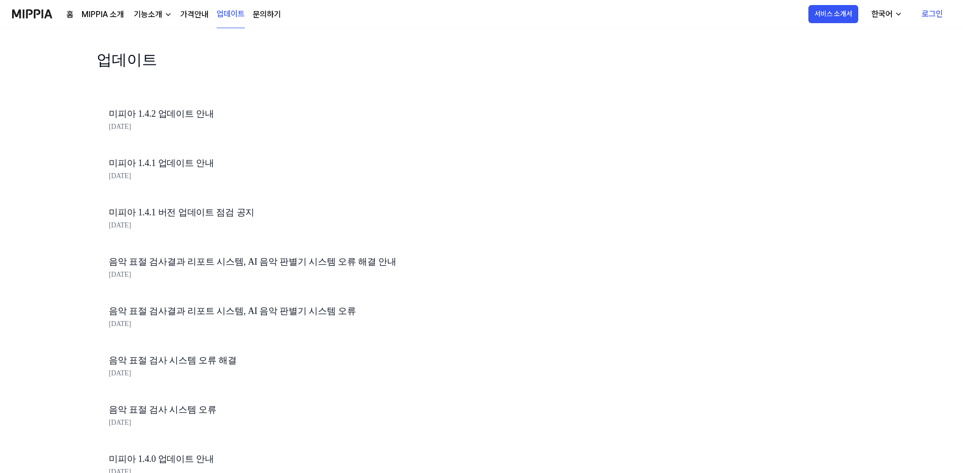
click at [897, 13] on icon "button" at bounding box center [898, 14] width 8 height 8
click at [95, 12] on link "MIPPIA 소개" at bounding box center [103, 15] width 42 height 12
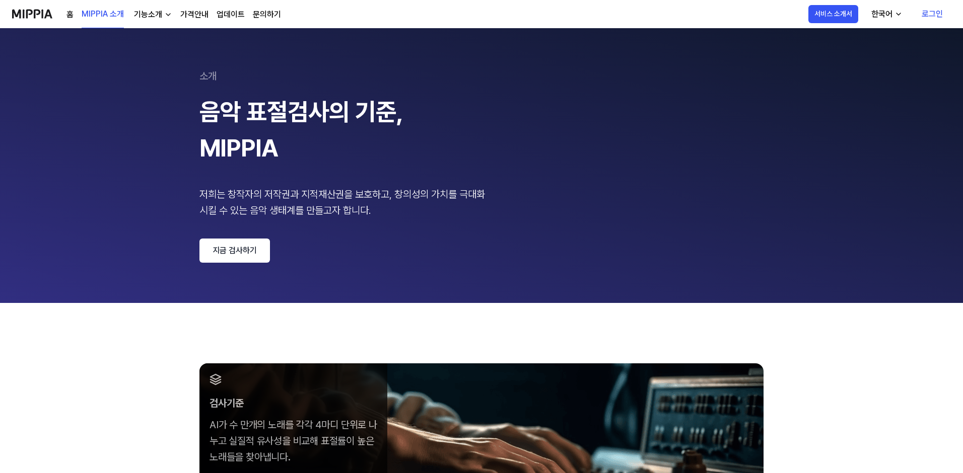
click at [146, 16] on div "기능소개" at bounding box center [148, 15] width 32 height 12
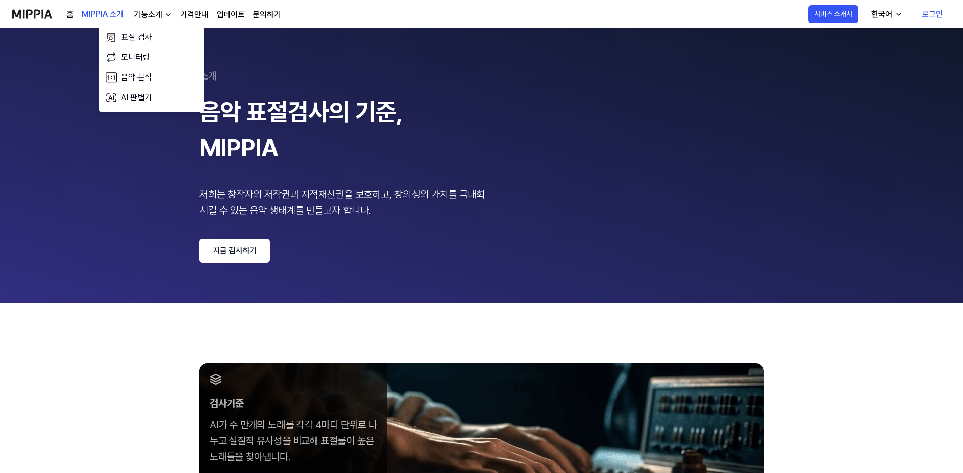
click at [182, 15] on link "가격안내" at bounding box center [194, 15] width 28 height 12
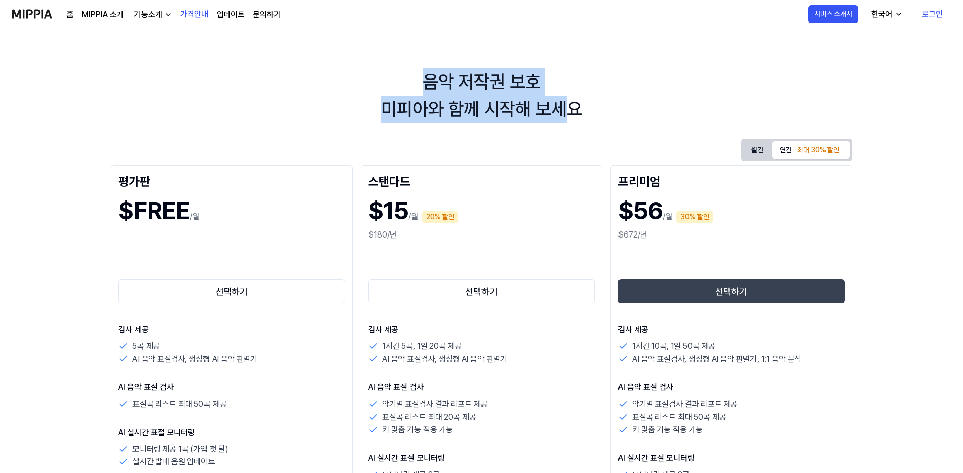
drag, startPoint x: 568, startPoint y: 117, endPoint x: 415, endPoint y: 80, distance: 158.0
click at [415, 80] on div "음악 저작권 보호 미피아와 함께 시작해 보세요" at bounding box center [481, 95] width 963 height 54
drag, startPoint x: 423, startPoint y: 71, endPoint x: 622, endPoint y: 101, distance: 201.2
click at [622, 101] on div "음악 저작권 보호 미피아와 함께 시작해 보세요" at bounding box center [481, 95] width 963 height 54
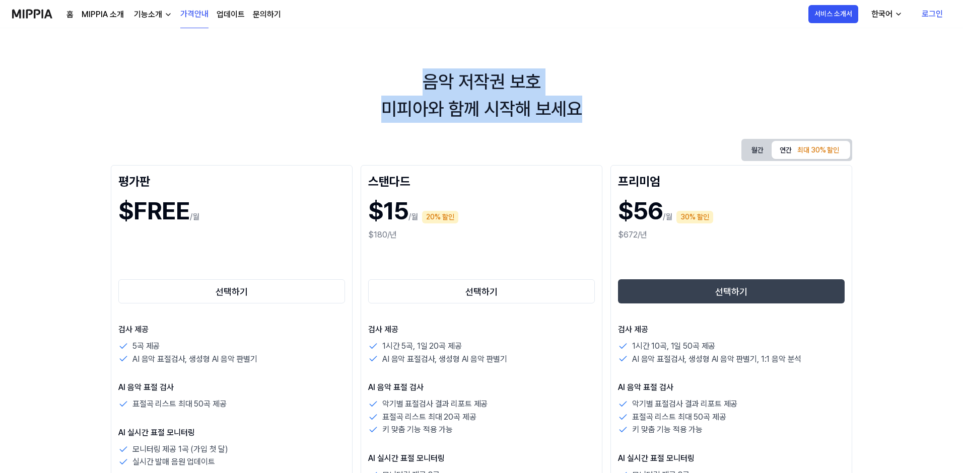
click at [623, 102] on div "음악 저작권 보호 미피아와 함께 시작해 보세요" at bounding box center [481, 95] width 963 height 54
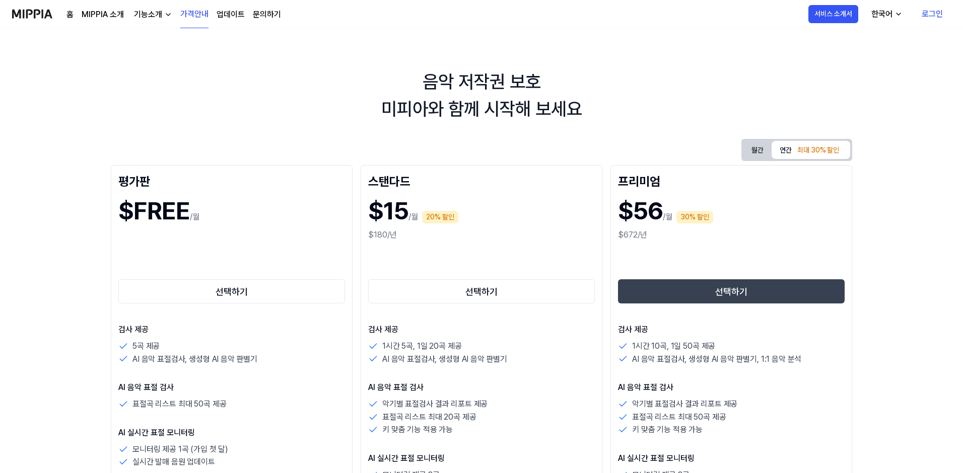
click at [582, 113] on div "음악 저작권 보호 미피아와 함께 시작해 보세요" at bounding box center [481, 95] width 963 height 54
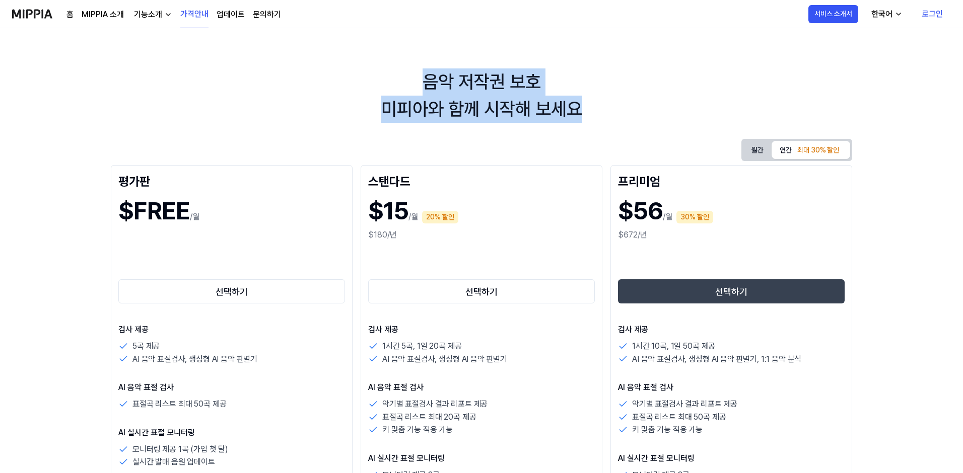
drag, startPoint x: 584, startPoint y: 115, endPoint x: 373, endPoint y: 64, distance: 216.5
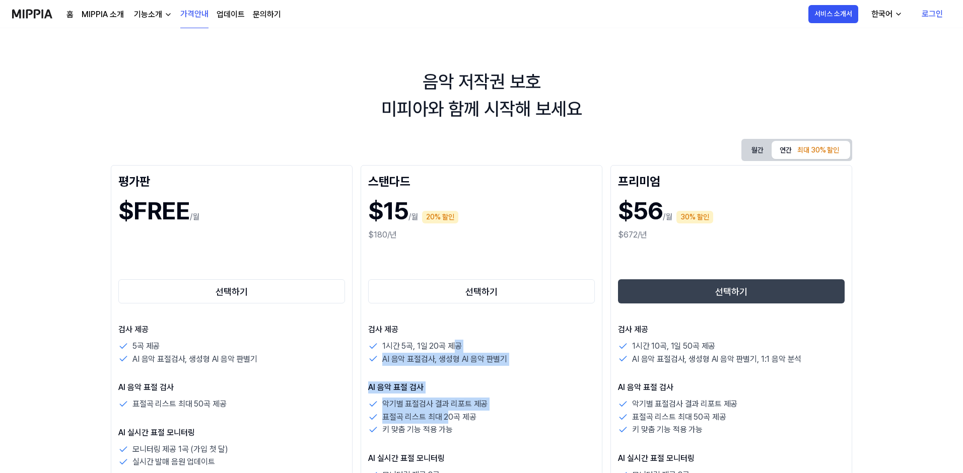
drag, startPoint x: 457, startPoint y: 343, endPoint x: 447, endPoint y: 414, distance: 72.2
click at [447, 414] on div "검사 제공 1시간 5곡, 1일 20곡 제공 AI 음악 표절검사, 생성형 AI 음악 판별기 AI 음악 표절 검사 악기별 표절검사 결과 리포트 제…" at bounding box center [481, 467] width 227 height 287
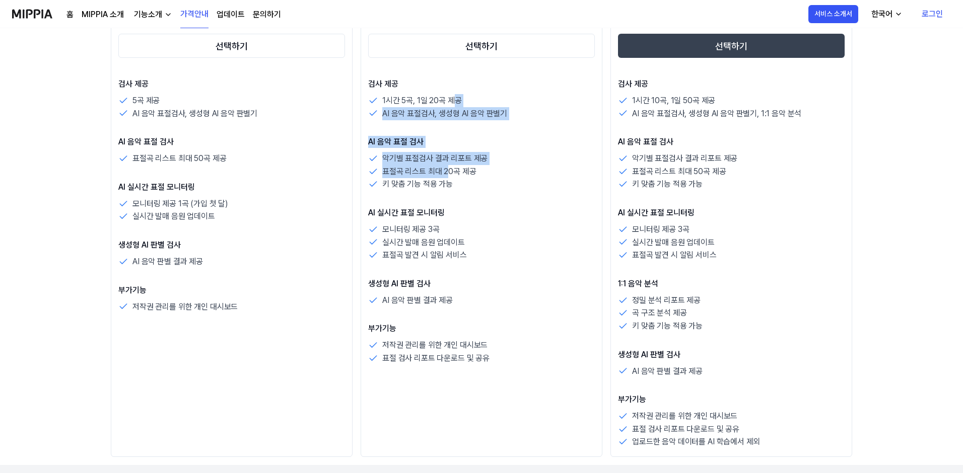
scroll to position [257, 0]
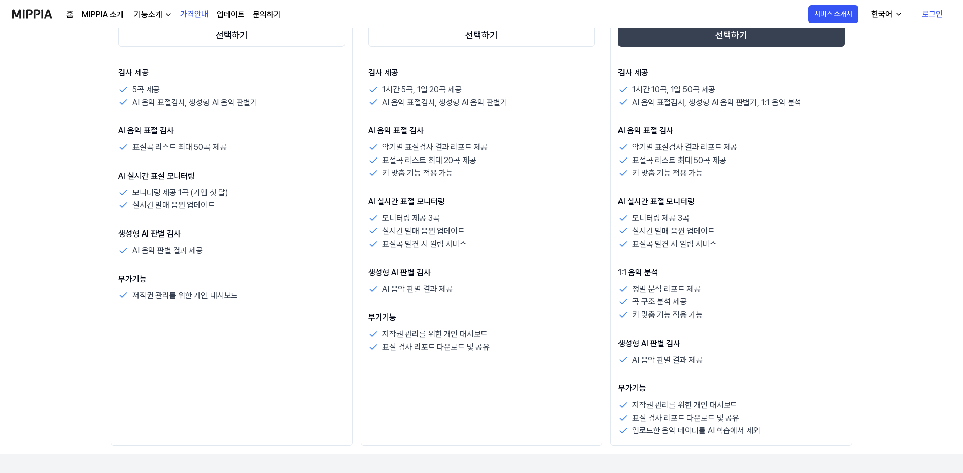
click at [466, 318] on p "부가기능" at bounding box center [481, 318] width 227 height 12
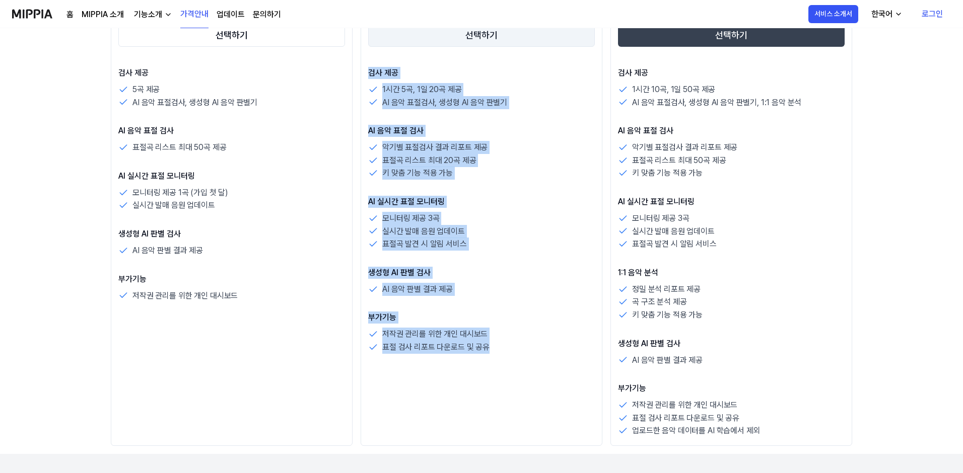
drag, startPoint x: 461, startPoint y: 381, endPoint x: 451, endPoint y: 42, distance: 339.0
click at [449, 42] on div "스탠다드 $15 /월 20% 할인 $180/년 선택하기 검사 제공 1시간 5곡, 1일 20곡 제공 AI 음악 표절검사, 생성형 AI 음악 판별…" at bounding box center [481, 177] width 242 height 538
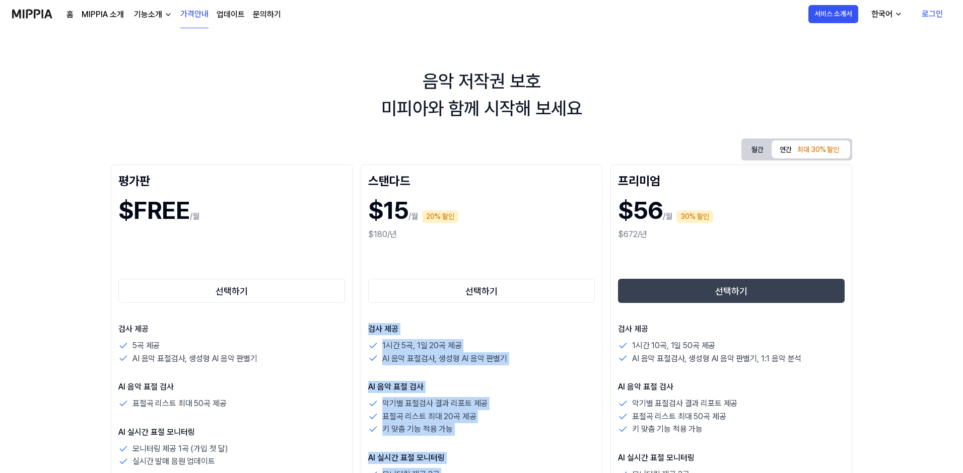
scroll to position [0, 0]
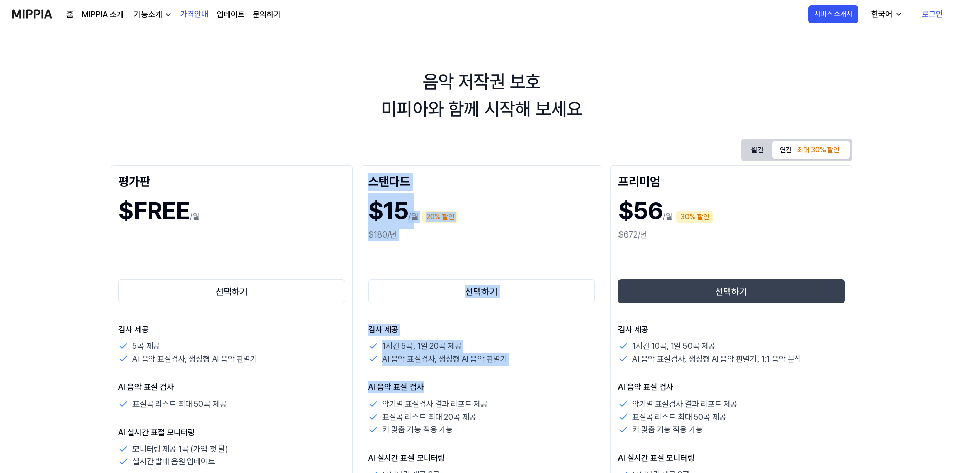
drag, startPoint x: 495, startPoint y: 175, endPoint x: 526, endPoint y: 389, distance: 216.2
click at [539, 377] on div "검사 제공 1시간 5곡, 1일 20곡 제공 AI 음악 표절검사, 생성형 AI 음악 판별기 AI 음악 표절 검사 악기별 표절검사 결과 리포트 제…" at bounding box center [481, 467] width 227 height 287
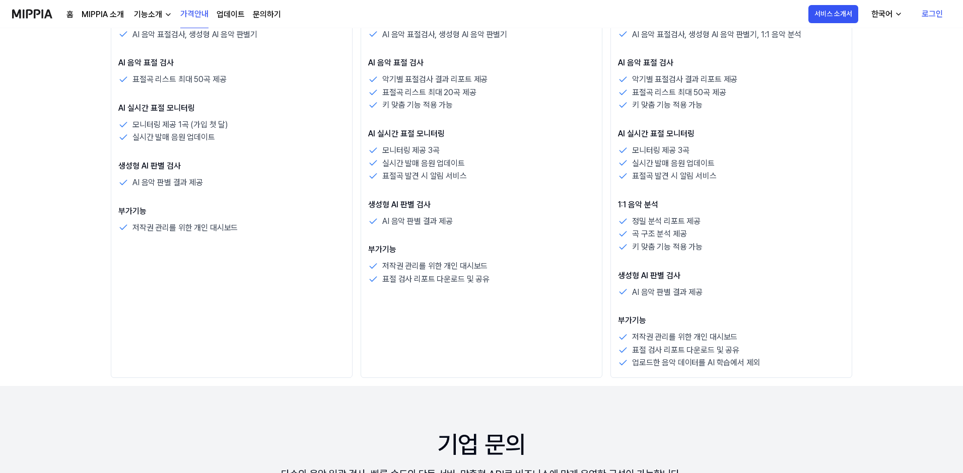
scroll to position [335, 0]
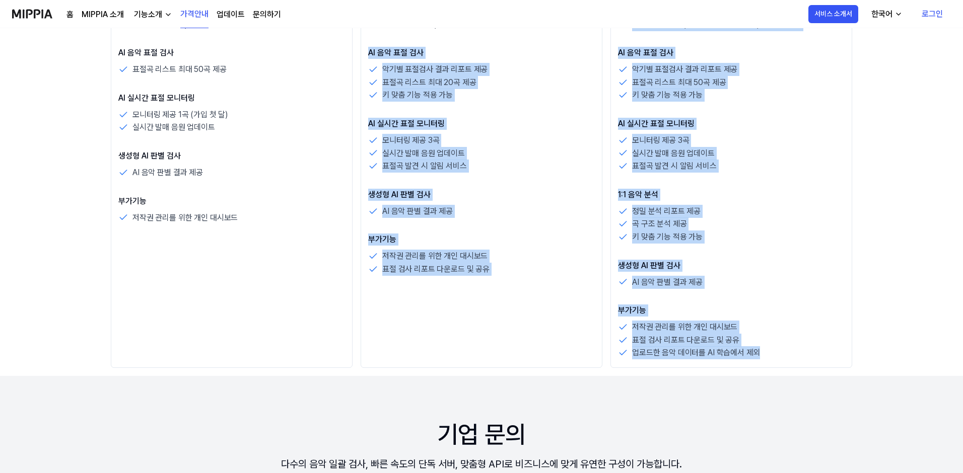
drag, startPoint x: 779, startPoint y: 365, endPoint x: 369, endPoint y: 52, distance: 516.3
click at [369, 52] on div "평가판 $FREE /월 선택하기 검사 제공 5곡 제공 AI 음악 표절검사, 생성형 AI 음악 판별기 AI 음악 표절 검사 표절곡 리스트 최대 …" at bounding box center [481, 99] width 741 height 538
click at [420, 126] on p "AI 실시간 표절 모니터링" at bounding box center [481, 124] width 227 height 12
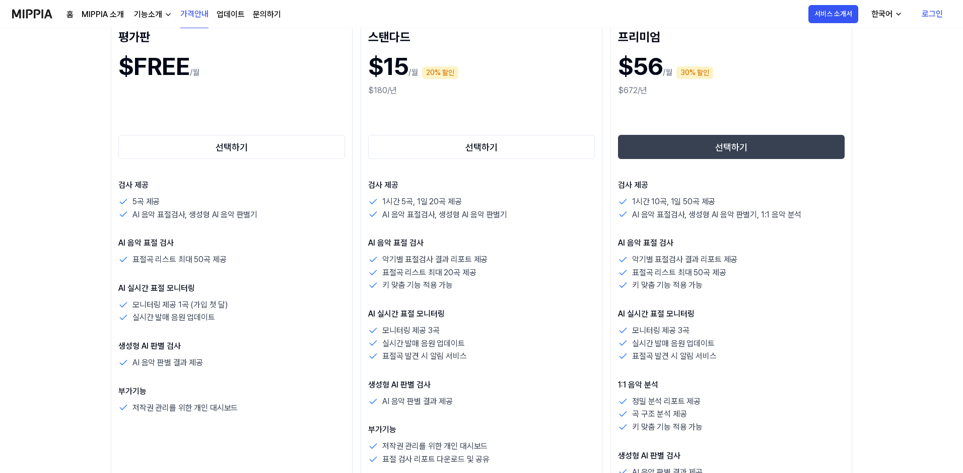
scroll to position [46, 0]
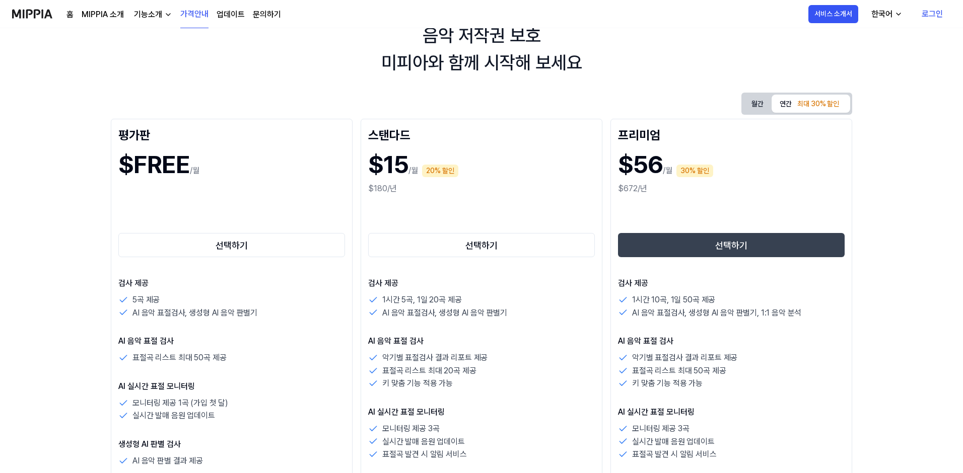
click at [593, 62] on div "음악 저작권 보호 미피아와 함께 시작해 보세요" at bounding box center [481, 49] width 963 height 54
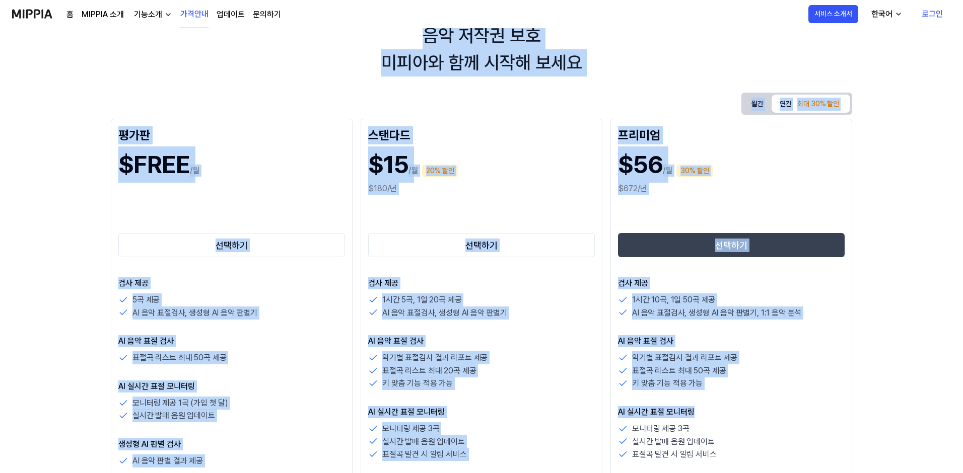
drag, startPoint x: 421, startPoint y: 29, endPoint x: 804, endPoint y: 410, distance: 539.7
click at [421, 385] on p "키 맞춤 기능 적용 가능" at bounding box center [417, 383] width 70 height 13
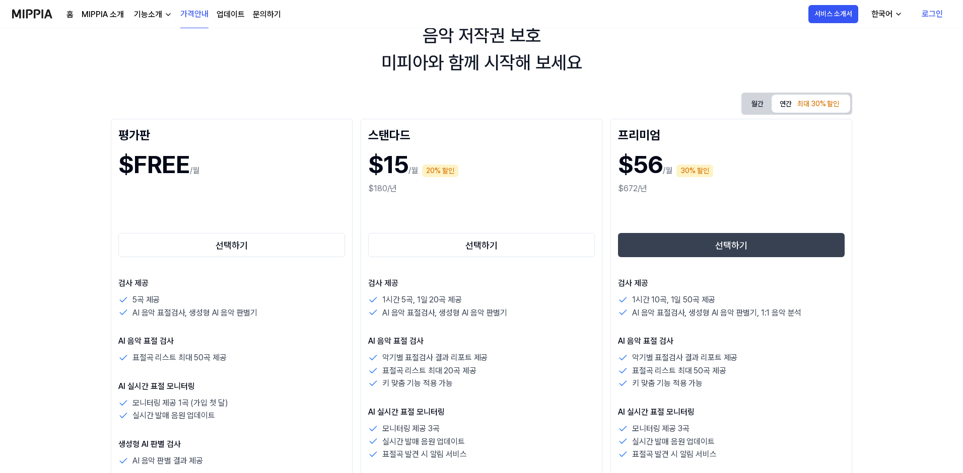
click at [434, 369] on p "표절곡 리스트 최대 20곡 제공" at bounding box center [429, 371] width 94 height 13
drag, startPoint x: 427, startPoint y: 365, endPoint x: 425, endPoint y: 359, distance: 5.7
click at [425, 359] on div "악기별 표절검사 결과 리포트 제공 표절곡 리스트 최대 20곡 제공 키 맞춤 기능 적용 가능" at bounding box center [481, 370] width 227 height 39
click at [449, 356] on p "악기별 표절검사 결과 리포트 제공" at bounding box center [434, 357] width 105 height 13
